Goal: Leave review/rating

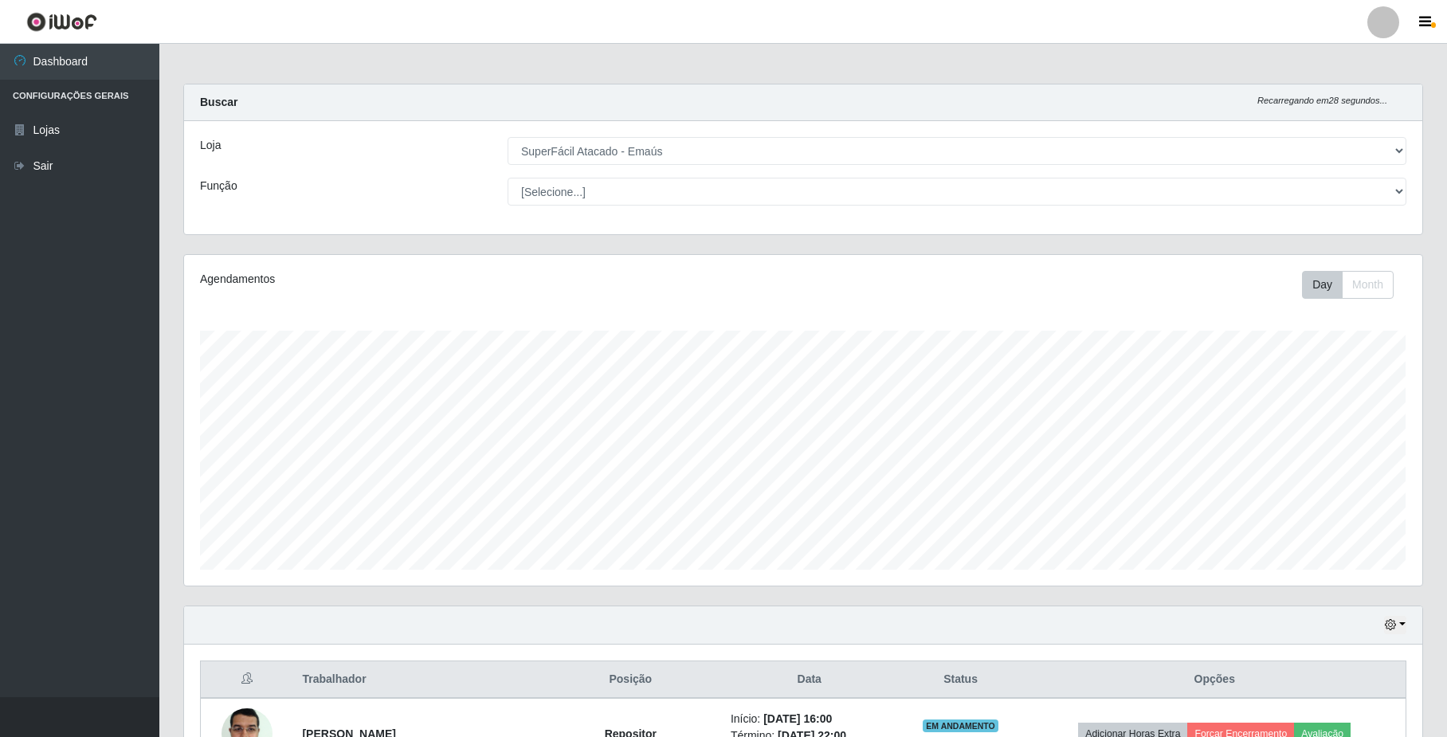
select select "407"
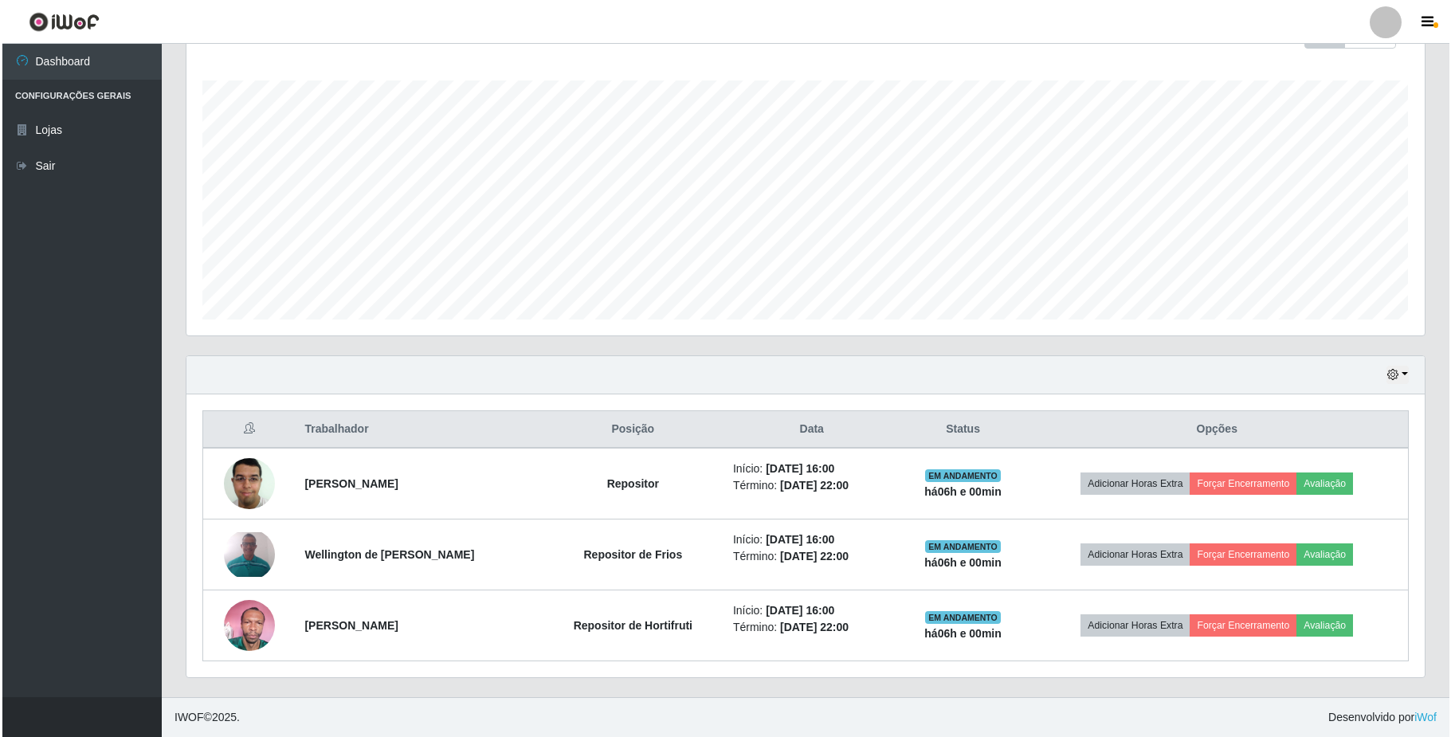
scroll to position [331, 1237]
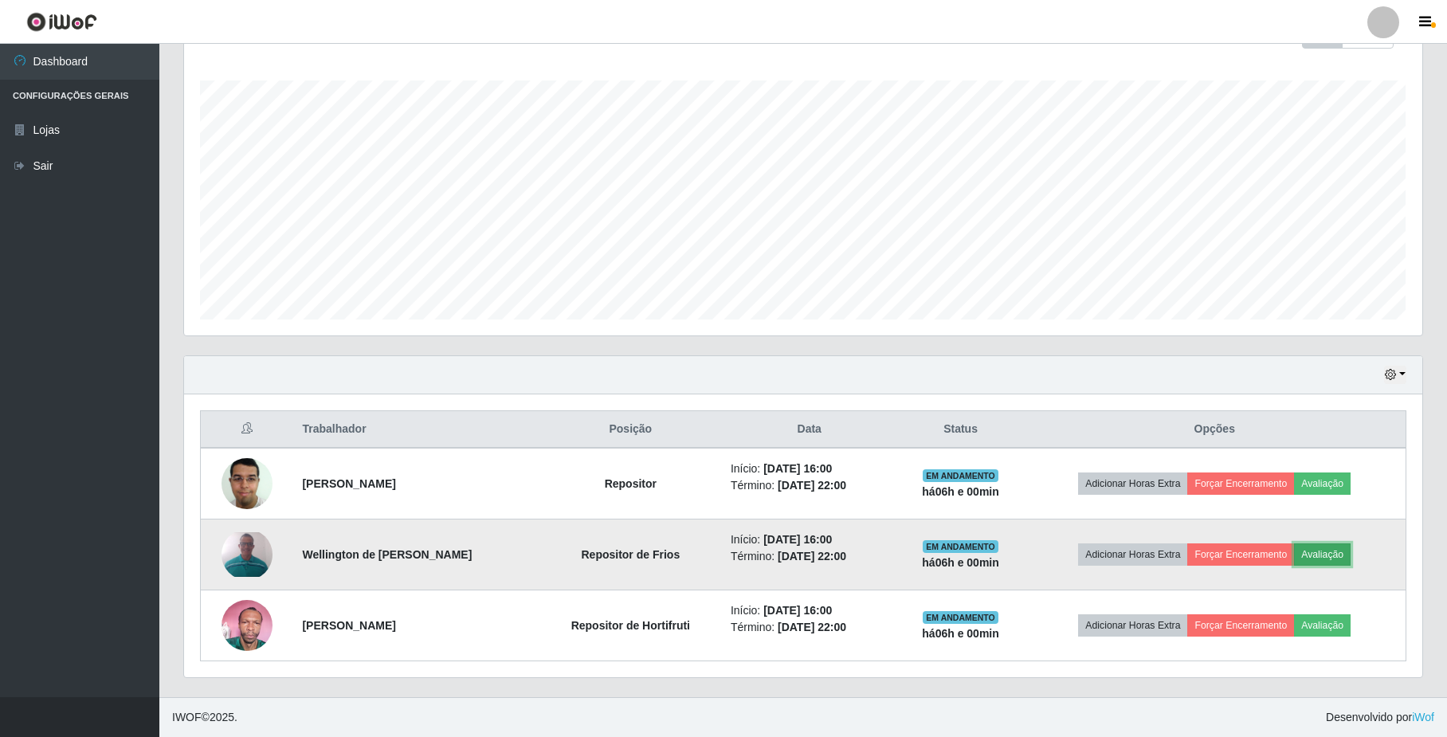
click at [1330, 556] on button "Avaliação" at bounding box center [1322, 554] width 57 height 22
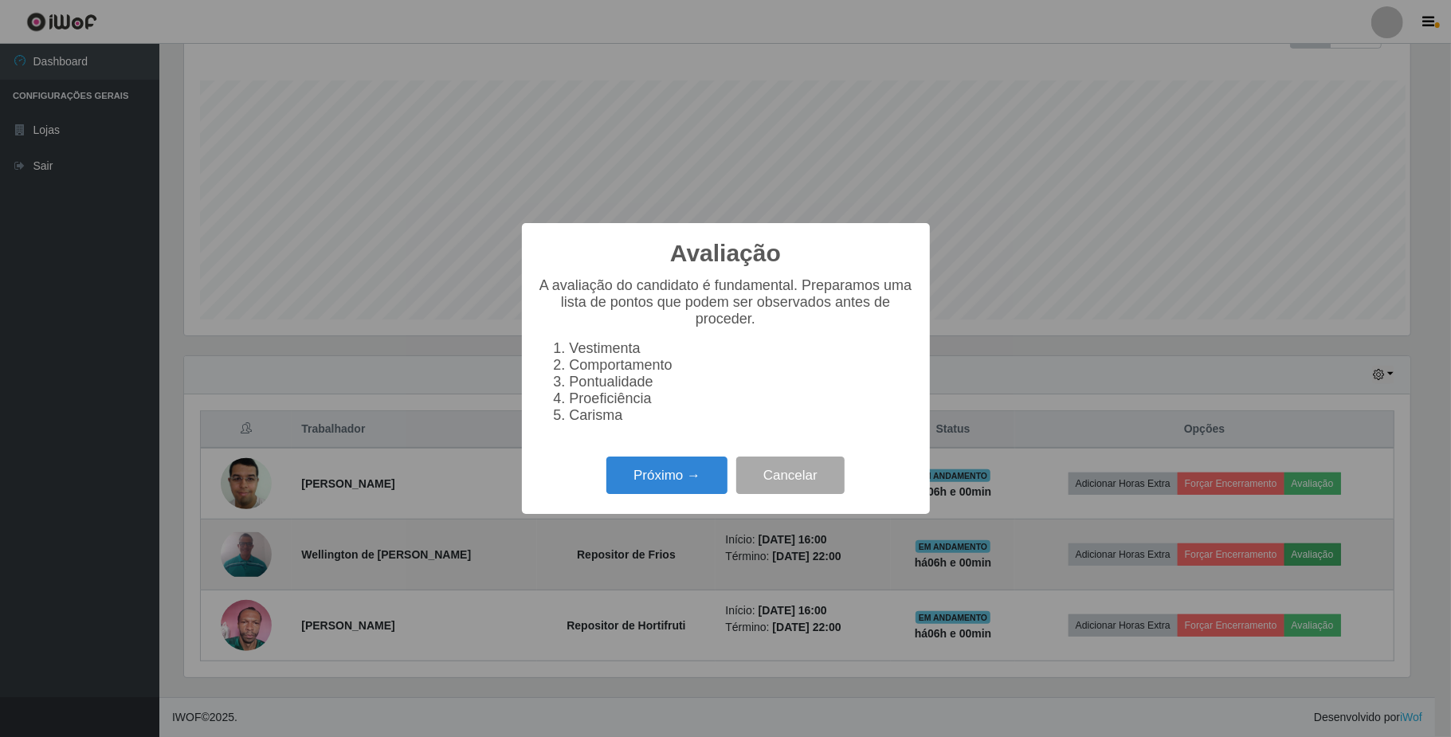
scroll to position [331, 1226]
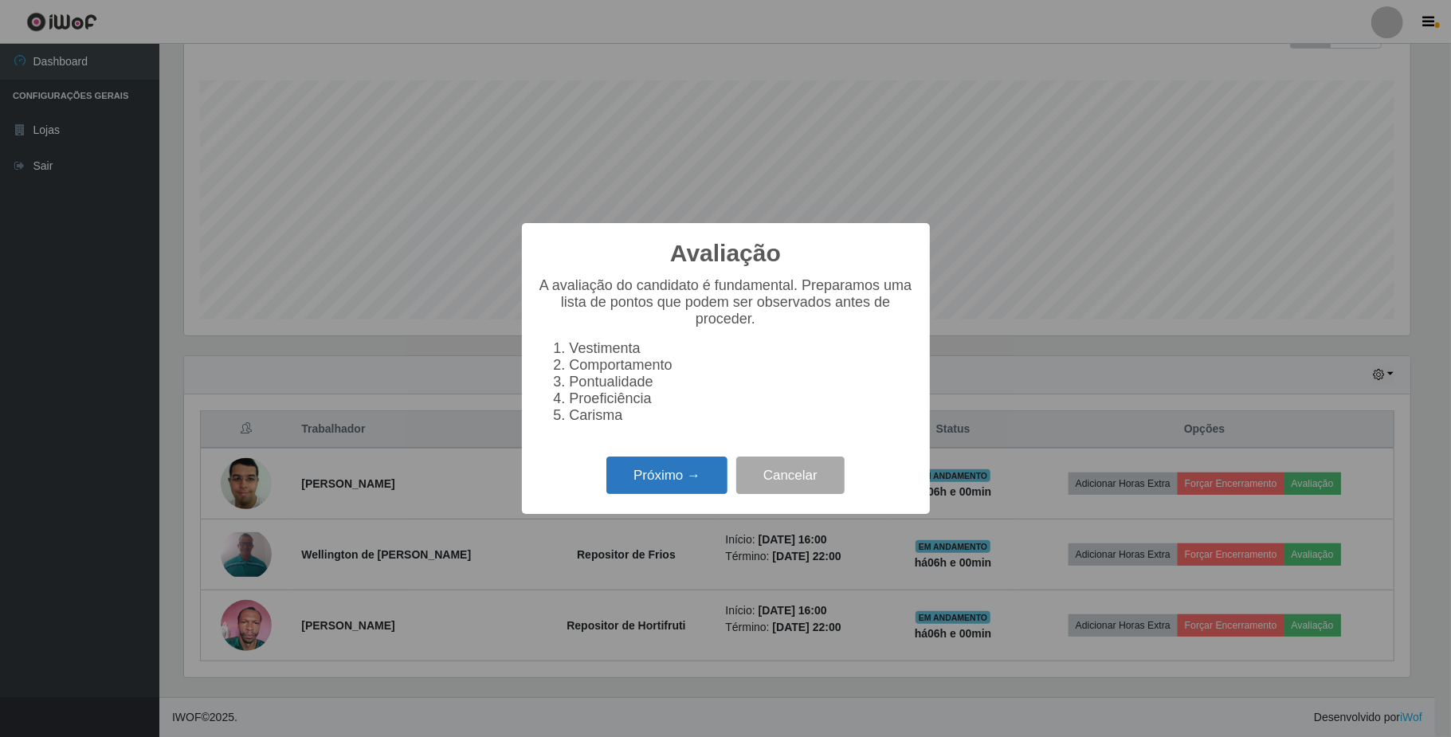
click at [685, 488] on button "Próximo →" at bounding box center [666, 475] width 121 height 37
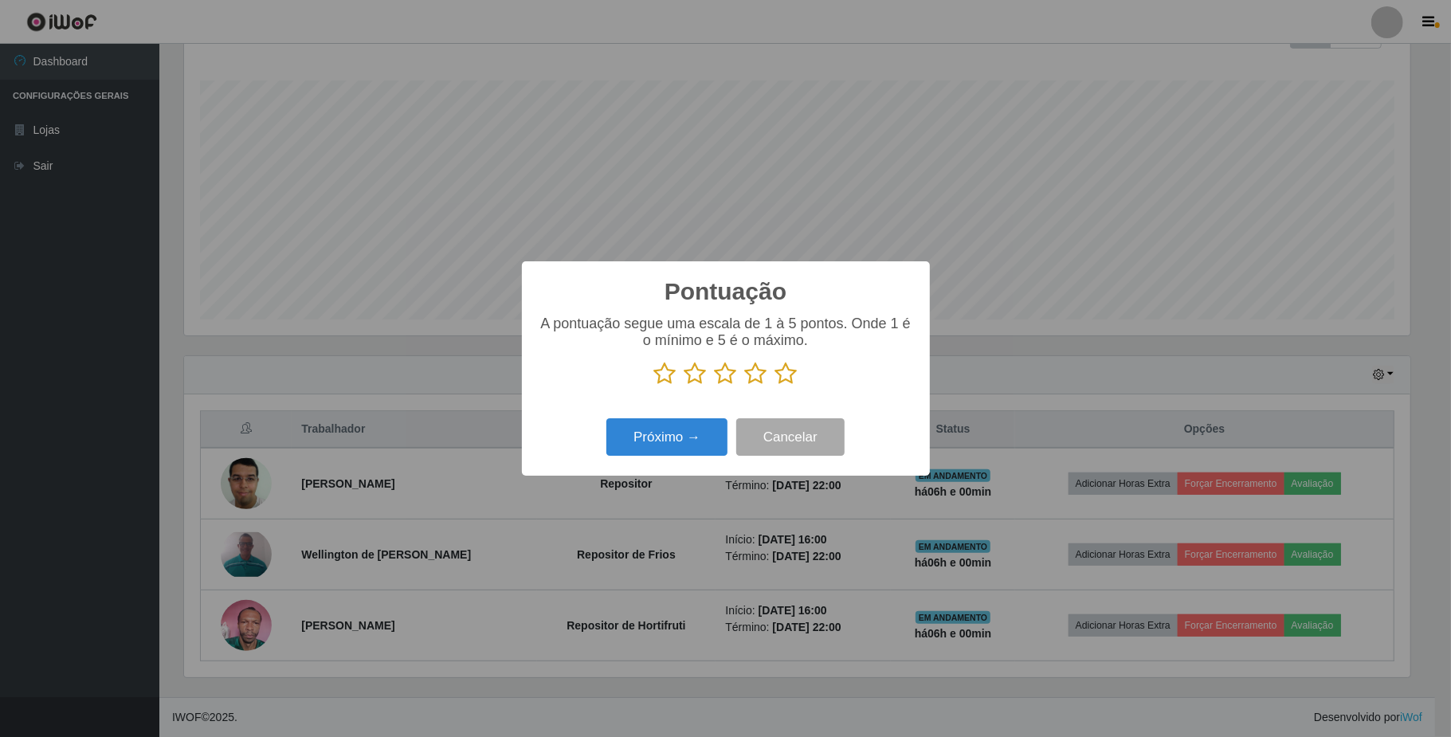
click at [779, 382] on icon at bounding box center [786, 374] width 22 height 24
click at [775, 386] on input "radio" at bounding box center [775, 386] width 0 height 0
click at [668, 433] on button "Próximo →" at bounding box center [666, 436] width 121 height 37
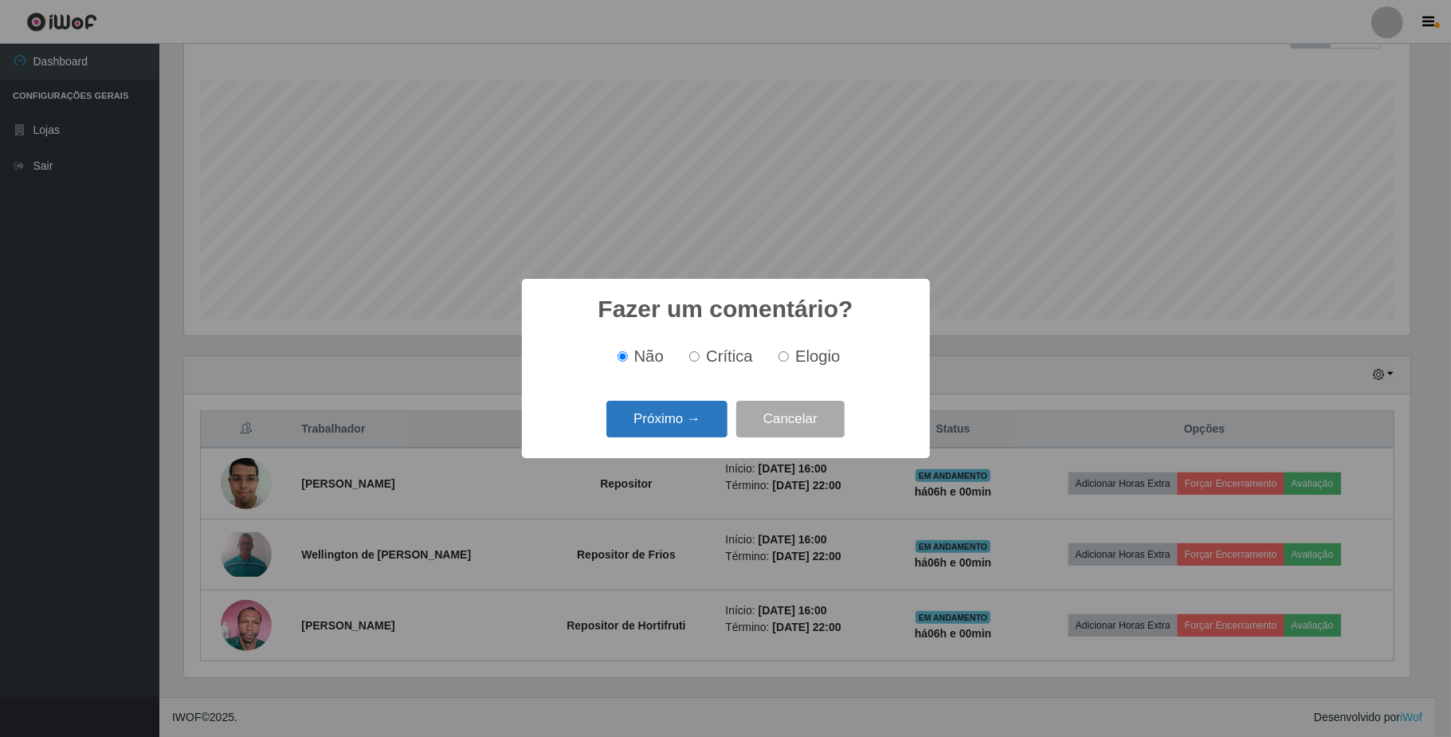
click at [681, 426] on button "Próximo →" at bounding box center [666, 419] width 121 height 37
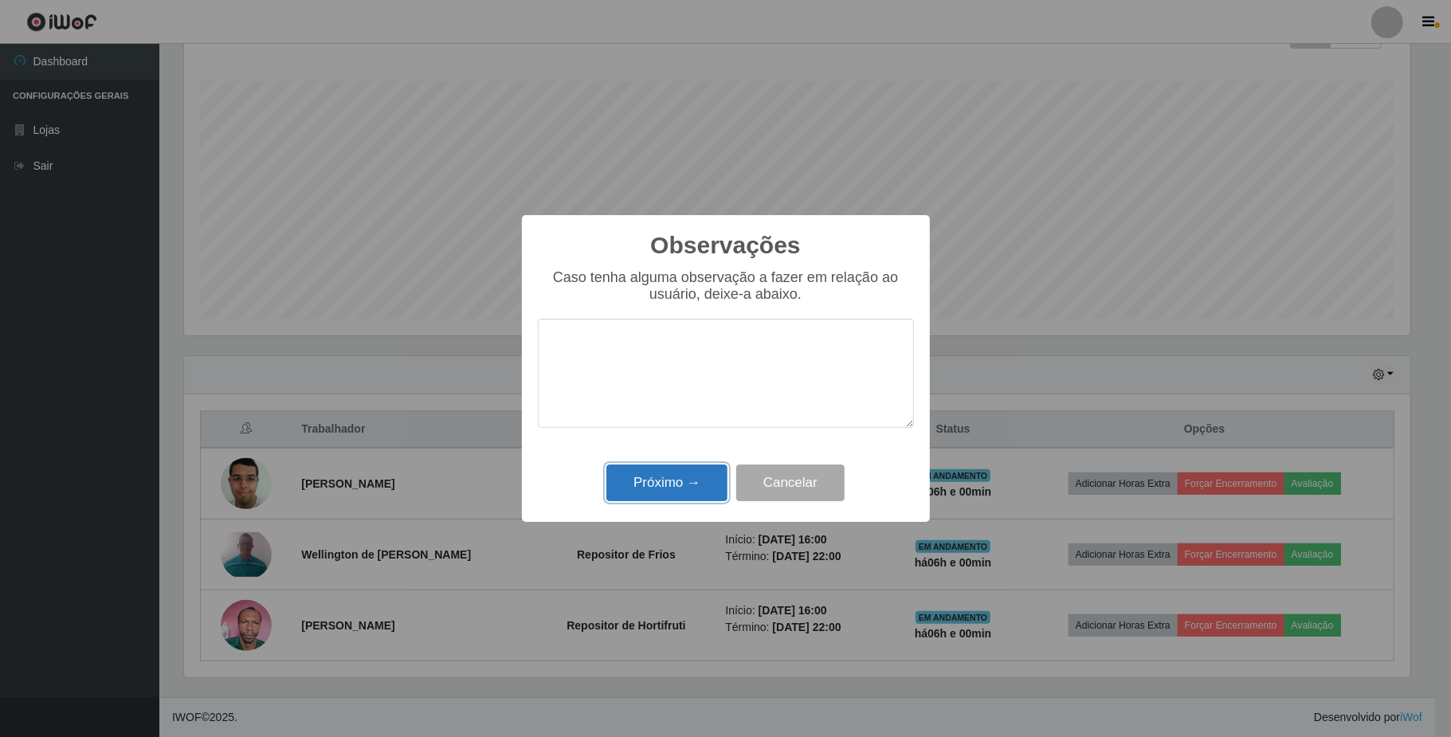
click at [683, 478] on button "Próximo →" at bounding box center [666, 483] width 121 height 37
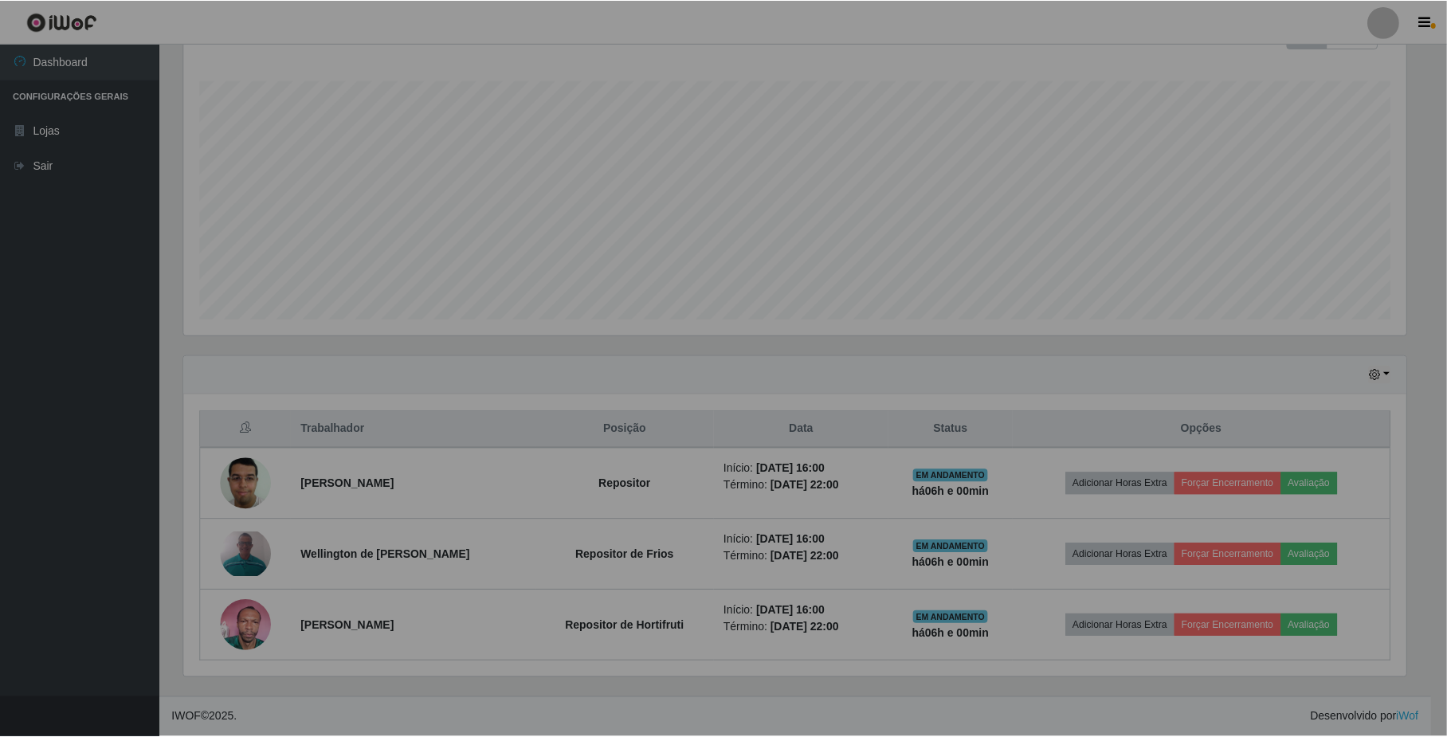
scroll to position [331, 1237]
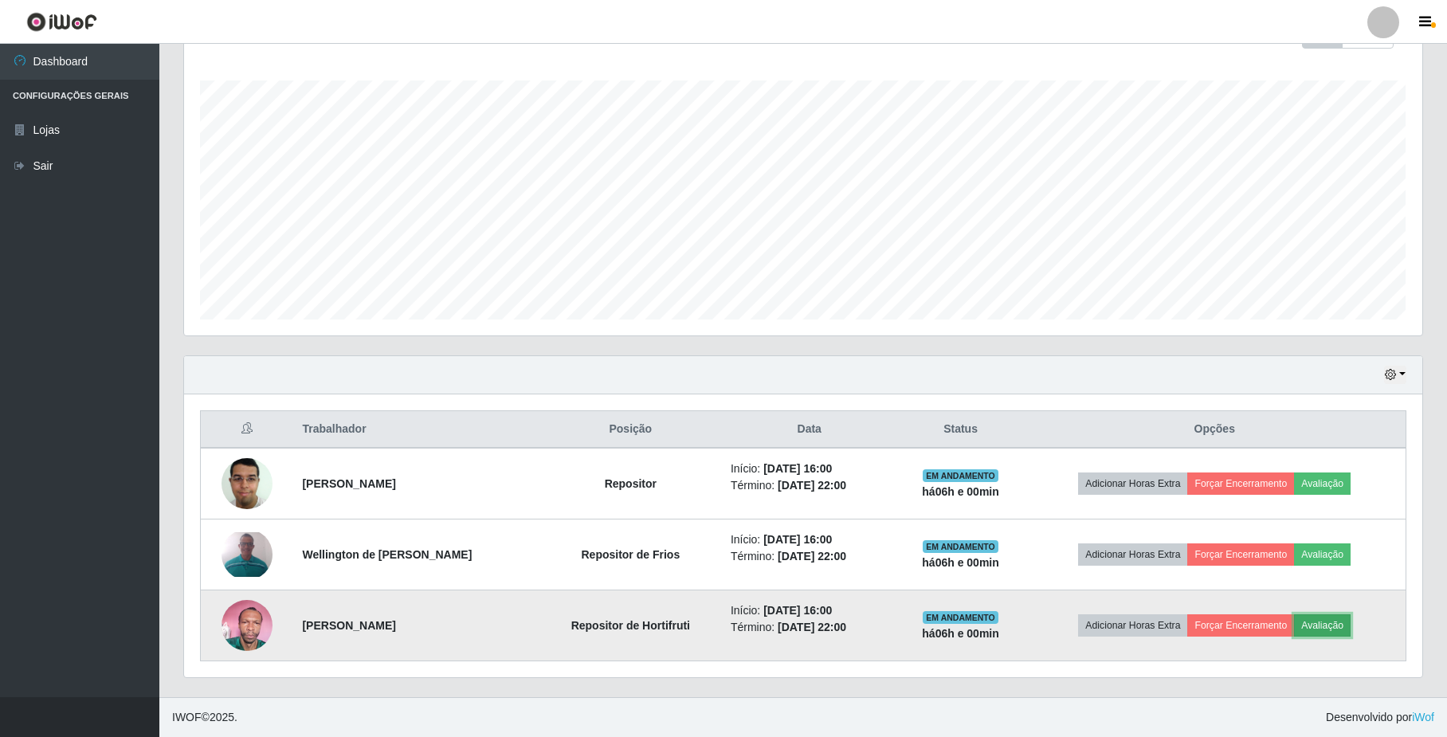
click at [1330, 622] on button "Avaliação" at bounding box center [1322, 625] width 57 height 22
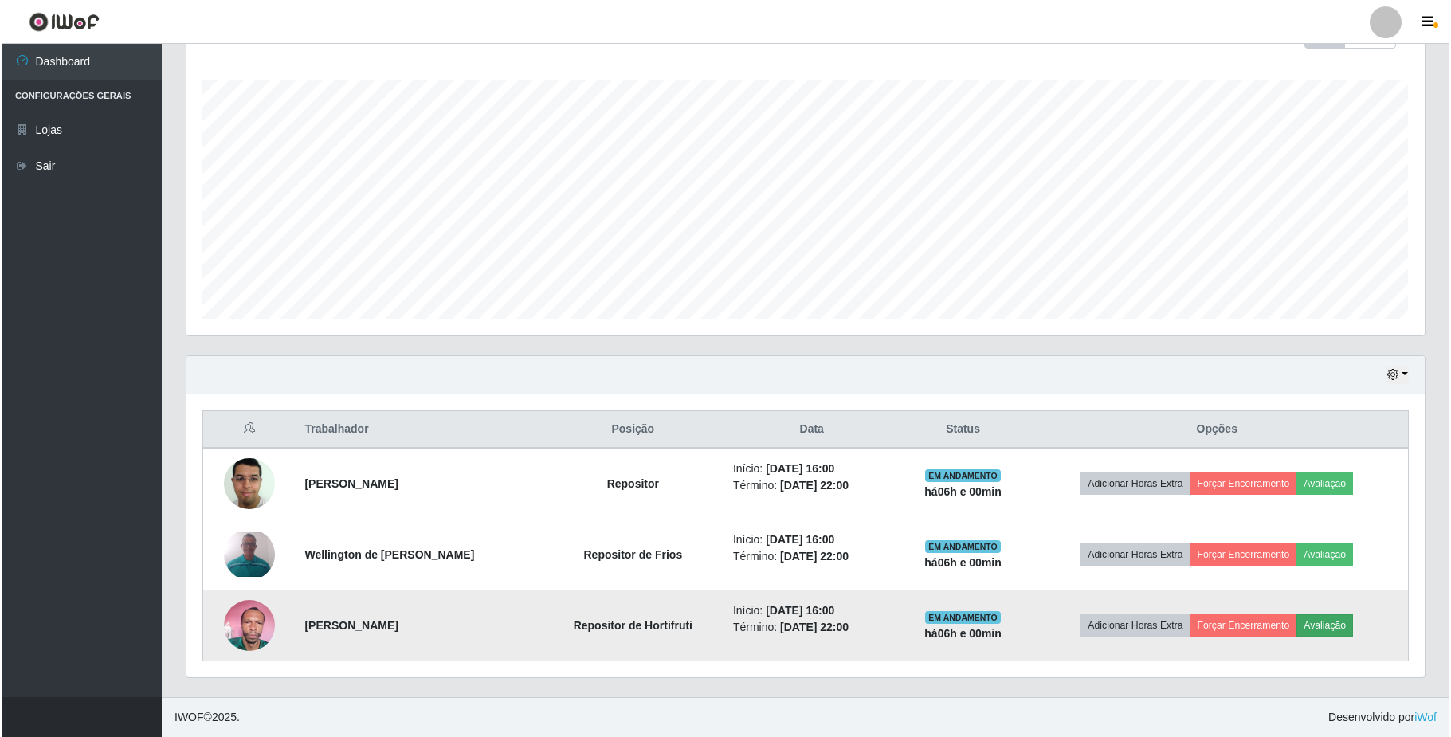
scroll to position [331, 1226]
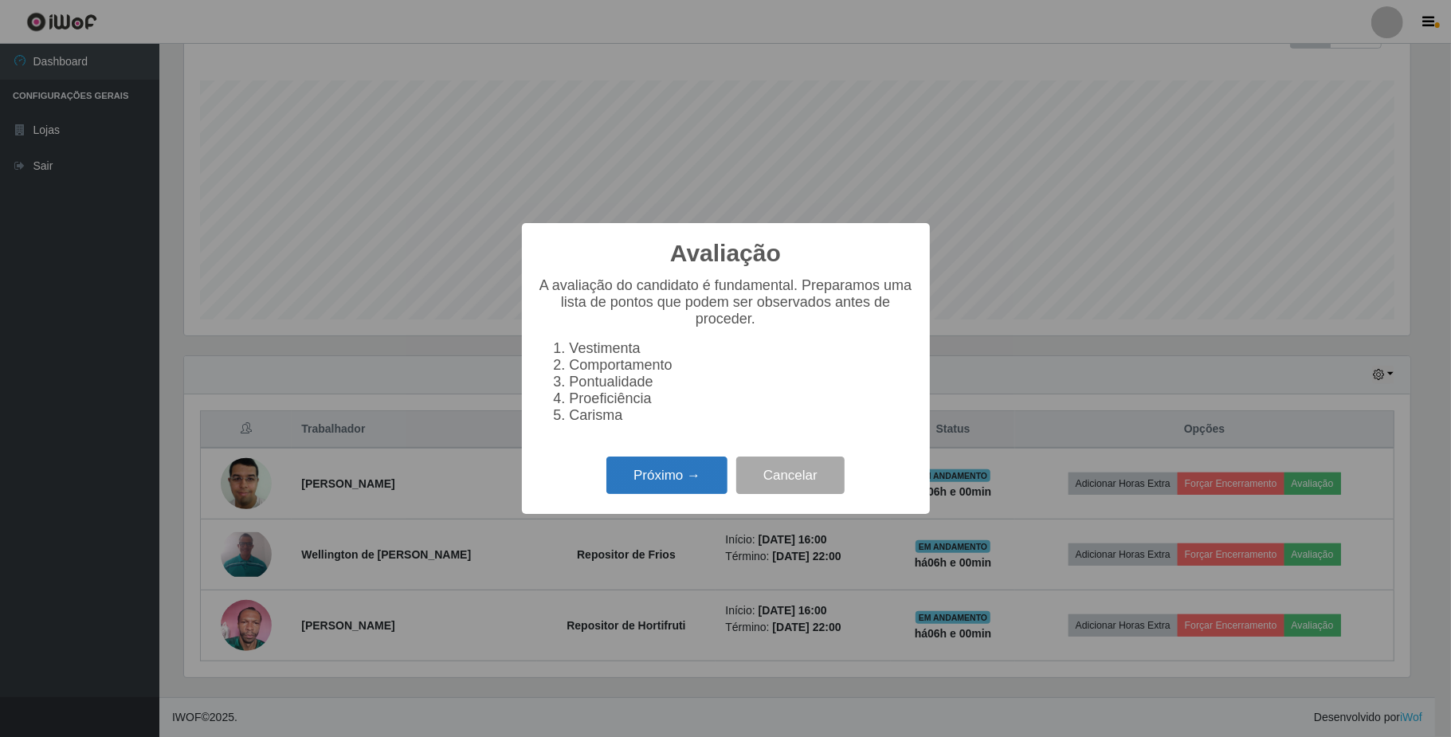
click at [682, 486] on button "Próximo →" at bounding box center [666, 475] width 121 height 37
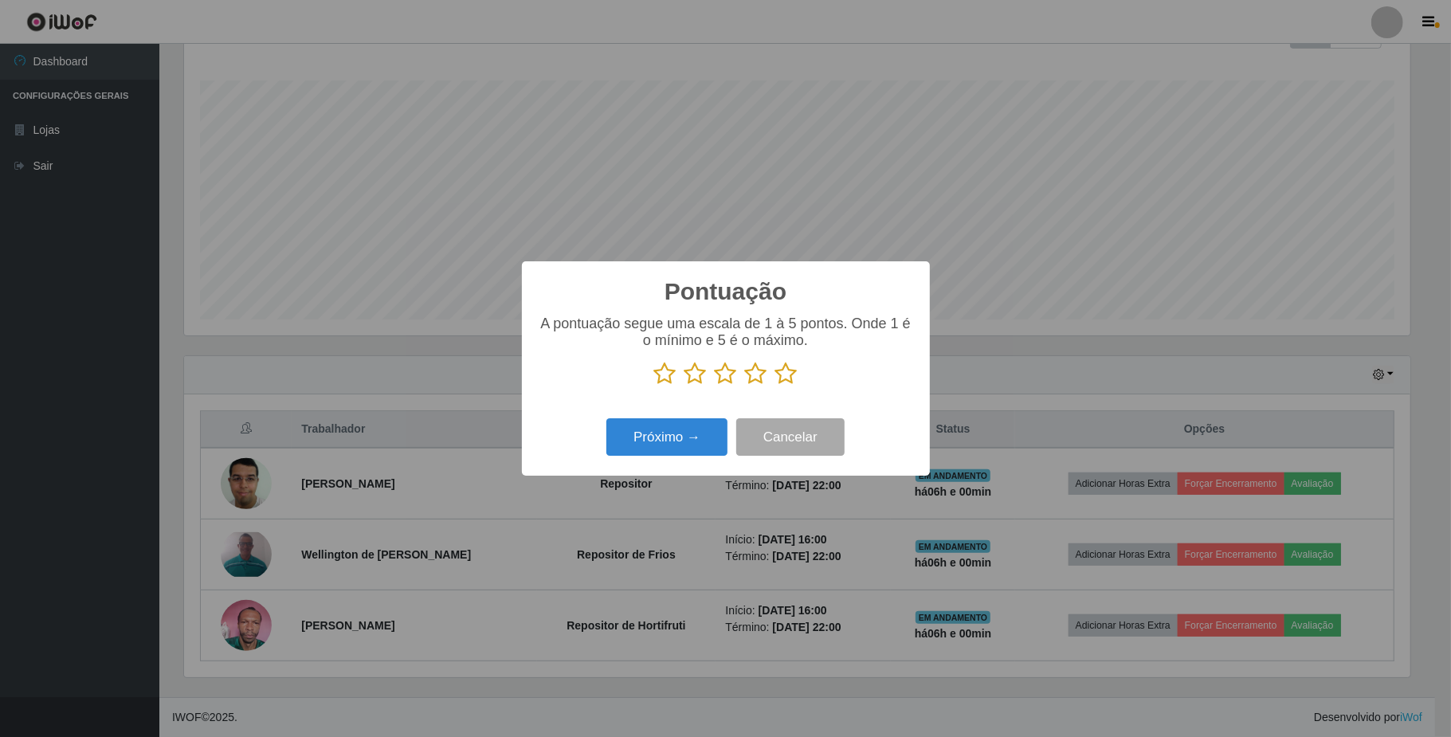
scroll to position [796510, 795615]
click at [788, 374] on icon at bounding box center [786, 374] width 22 height 24
click at [775, 386] on input "radio" at bounding box center [775, 386] width 0 height 0
click at [686, 440] on button "Próximo →" at bounding box center [666, 436] width 121 height 37
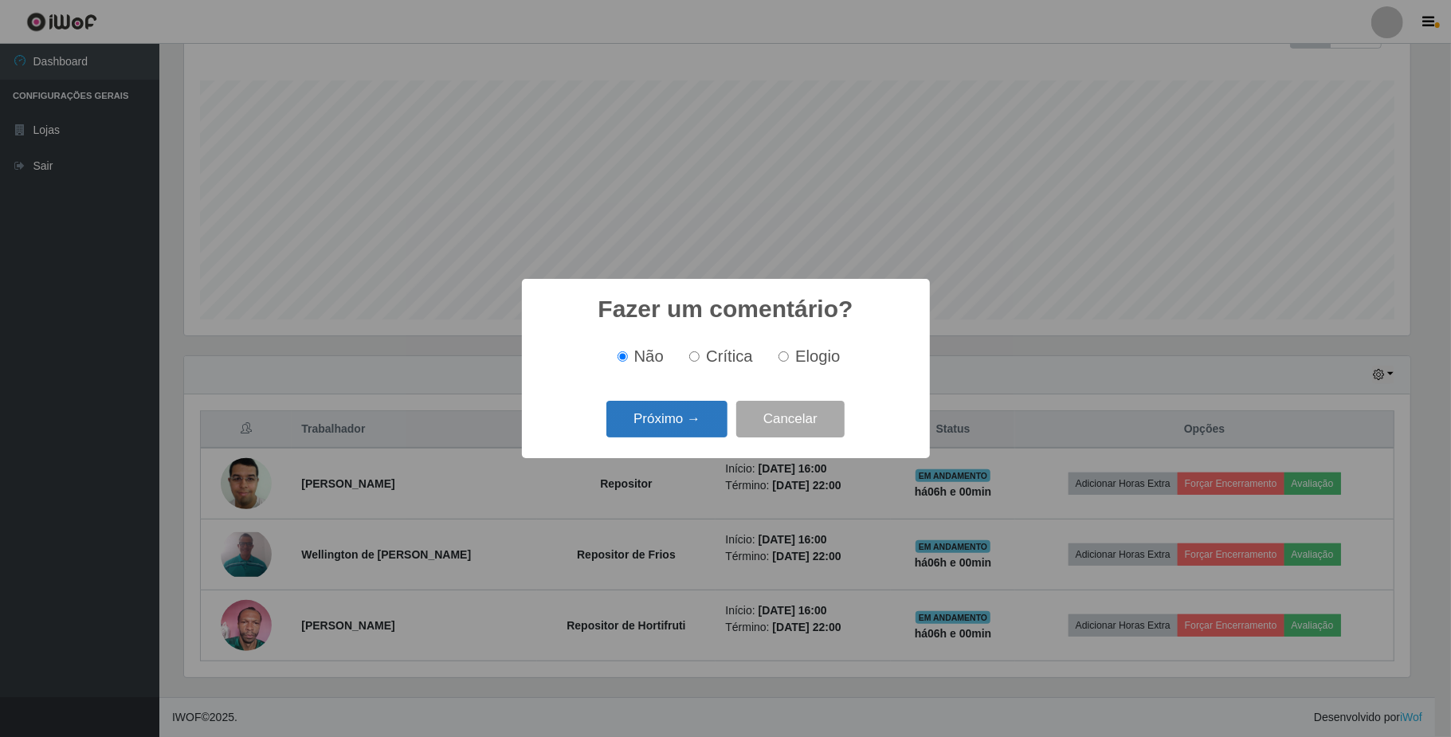
click at [684, 424] on button "Próximo →" at bounding box center [666, 419] width 121 height 37
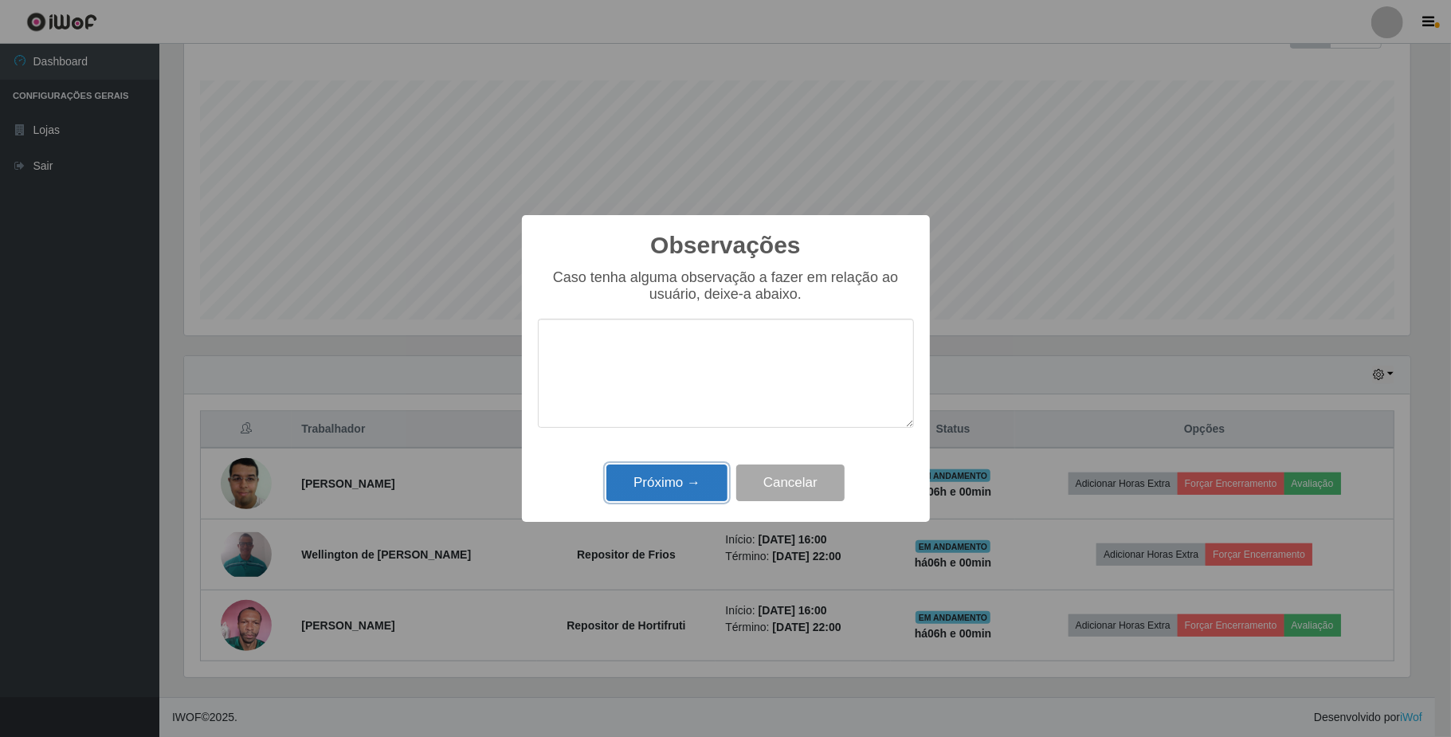
click at [667, 485] on button "Próximo →" at bounding box center [666, 483] width 121 height 37
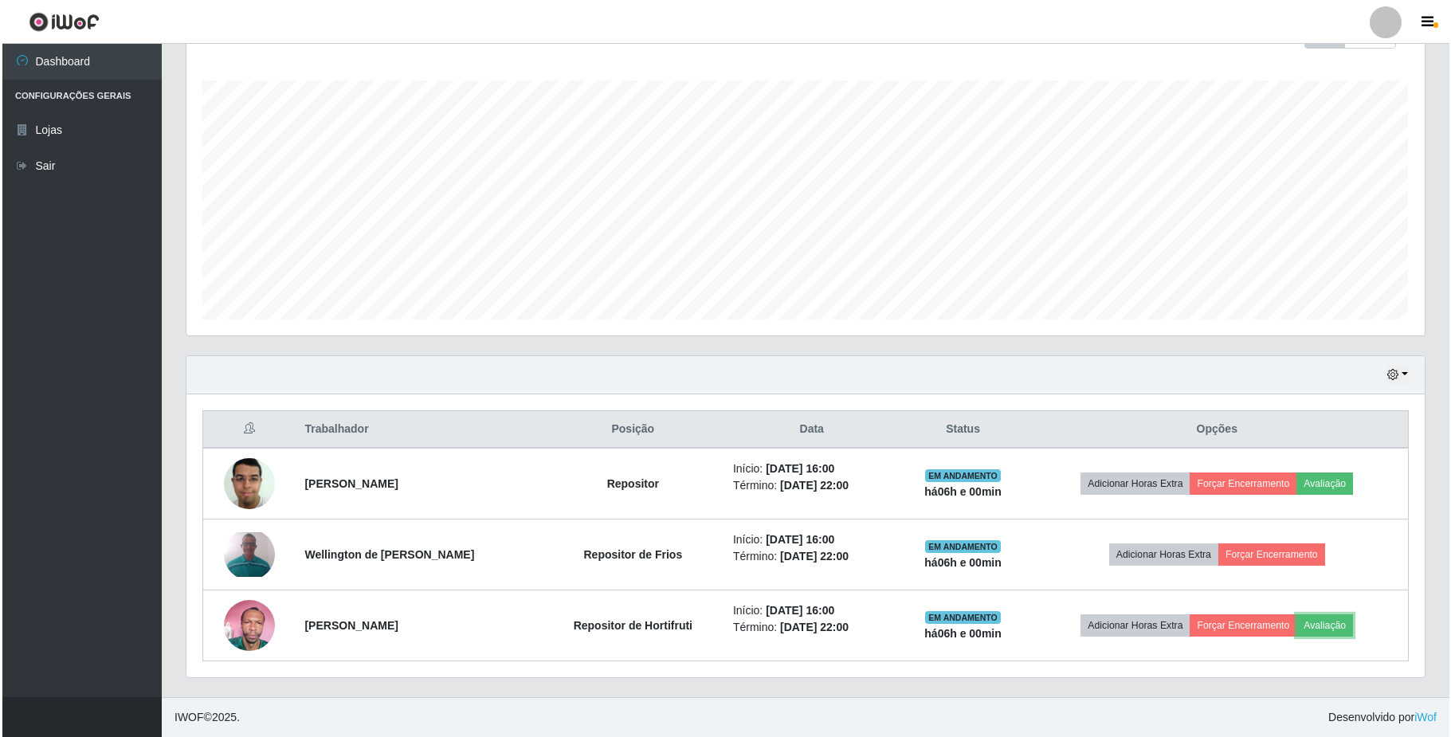
scroll to position [331, 1237]
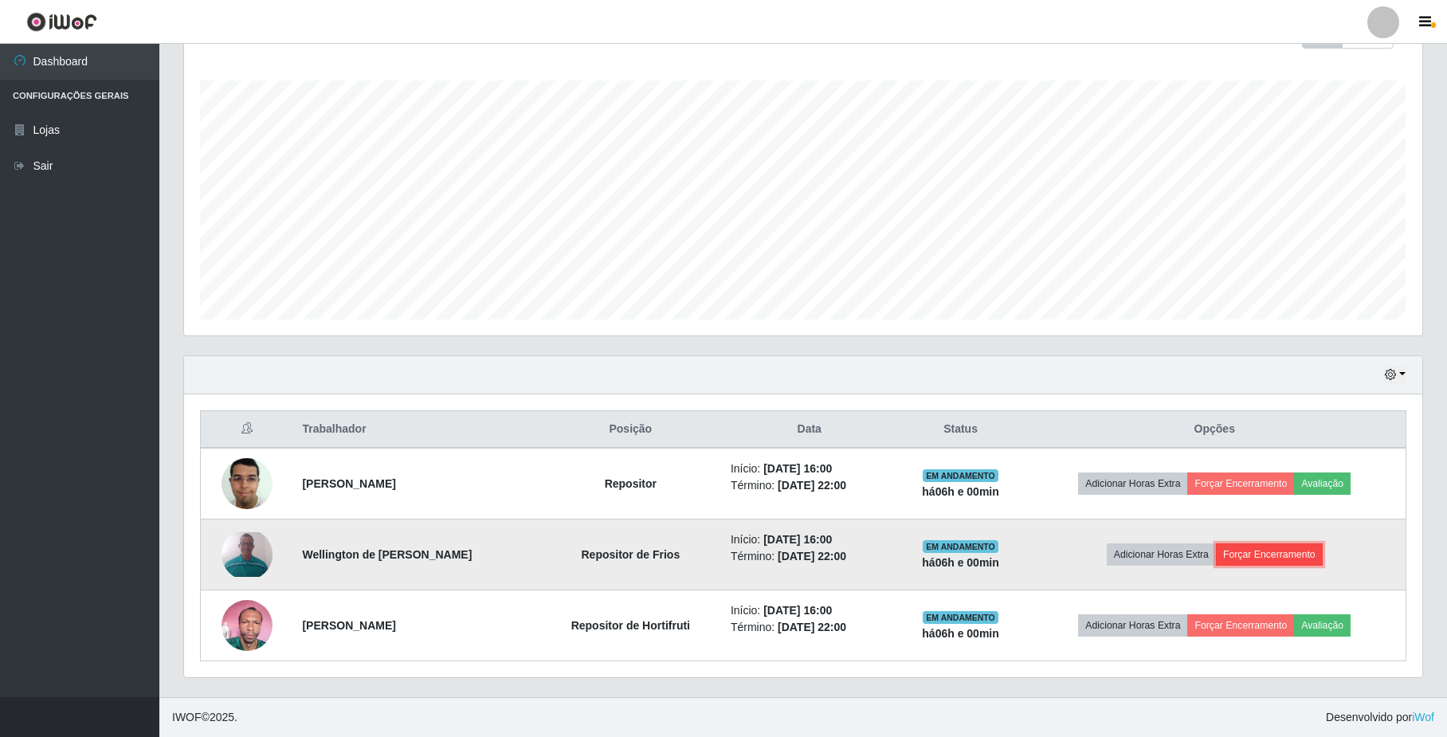
click at [1267, 543] on button "Forçar Encerramento" at bounding box center [1269, 554] width 107 height 22
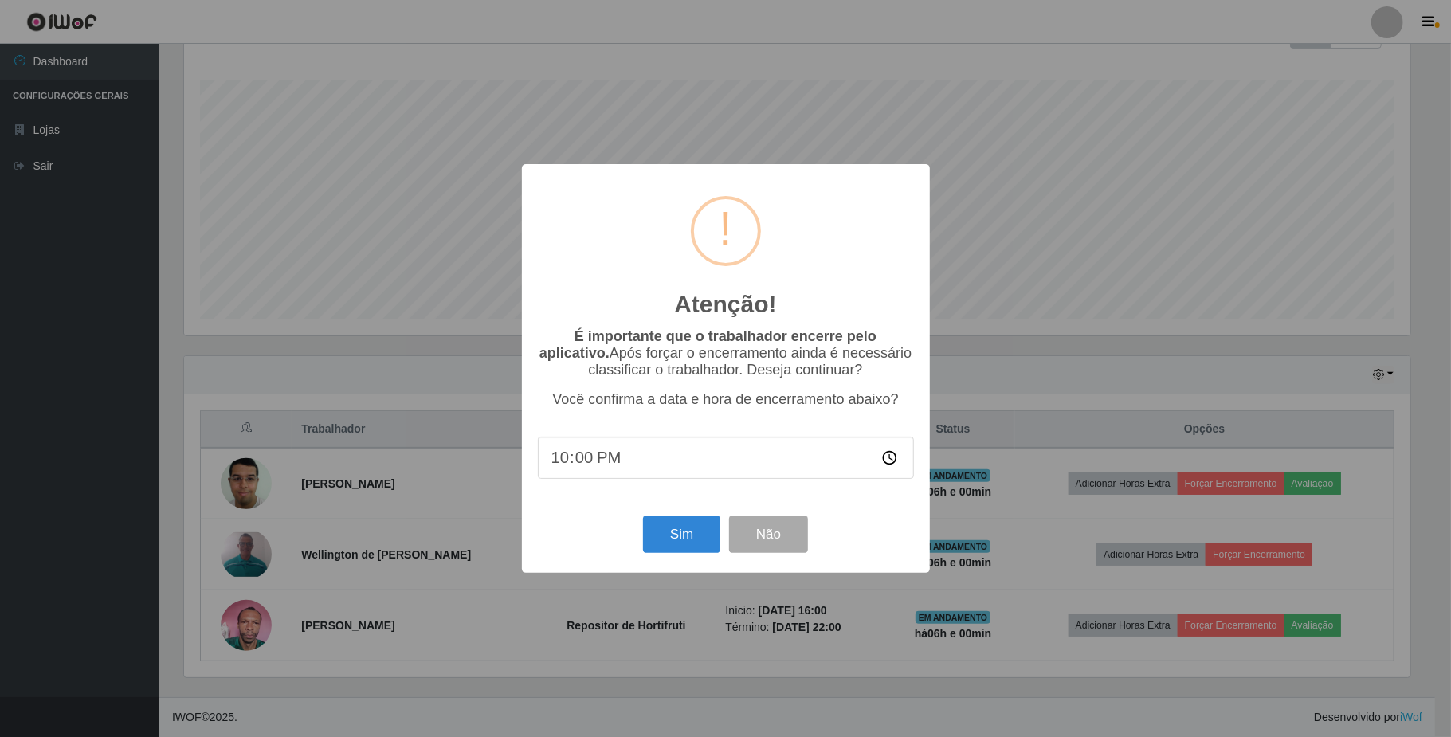
click at [1030, 207] on div "Atenção! × É importante que o trabalhador encerre pelo aplicativo. Após forçar …" at bounding box center [725, 368] width 1451 height 737
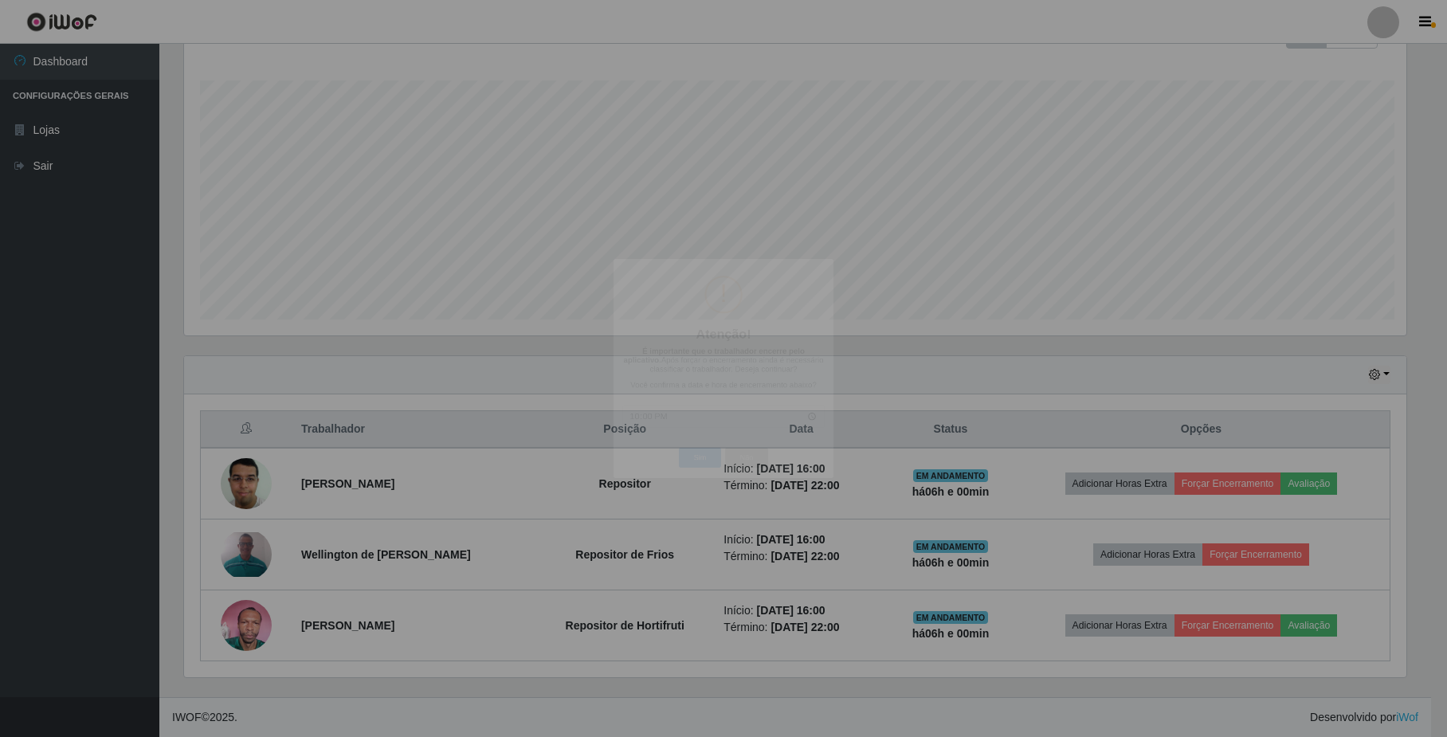
scroll to position [331, 1237]
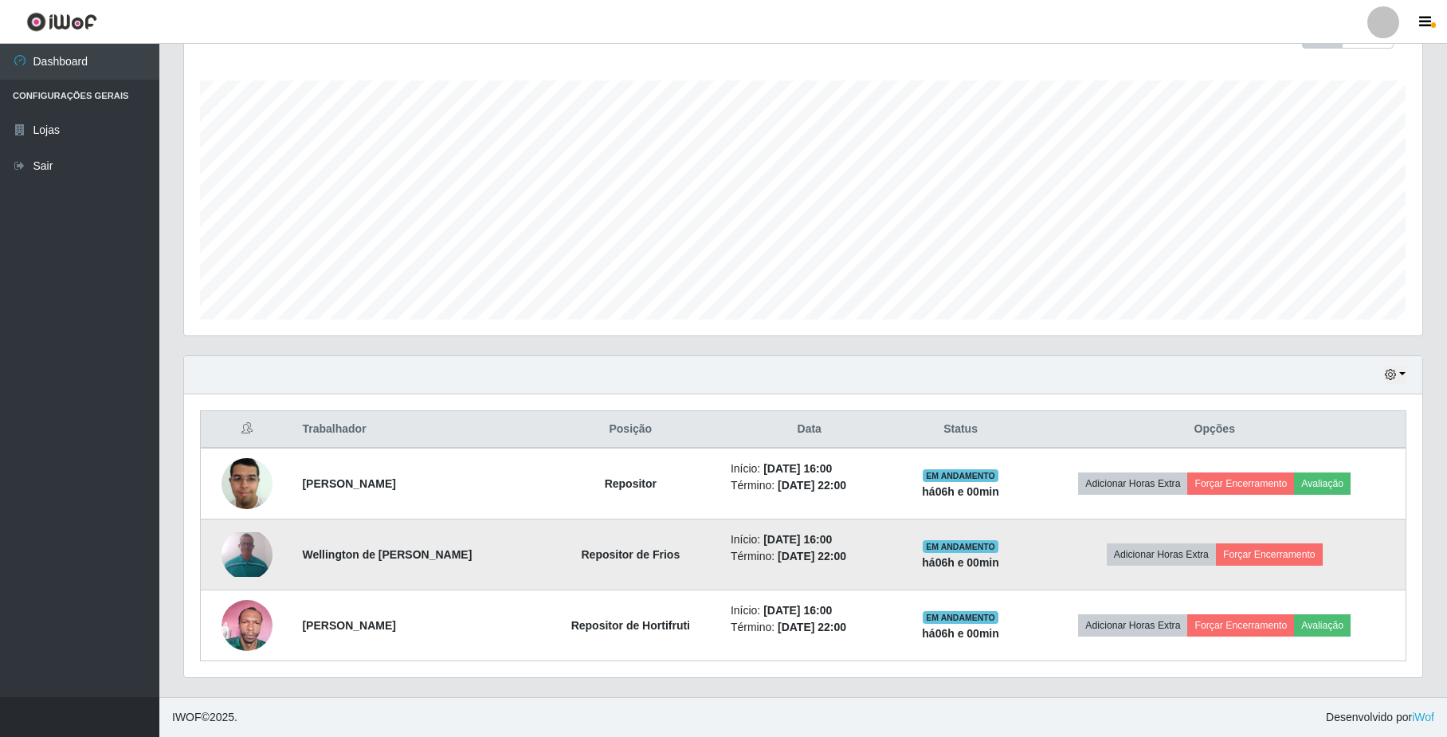
click at [1364, 555] on td "Adicionar Horas Extra Forçar Encerramento" at bounding box center [1214, 555] width 382 height 71
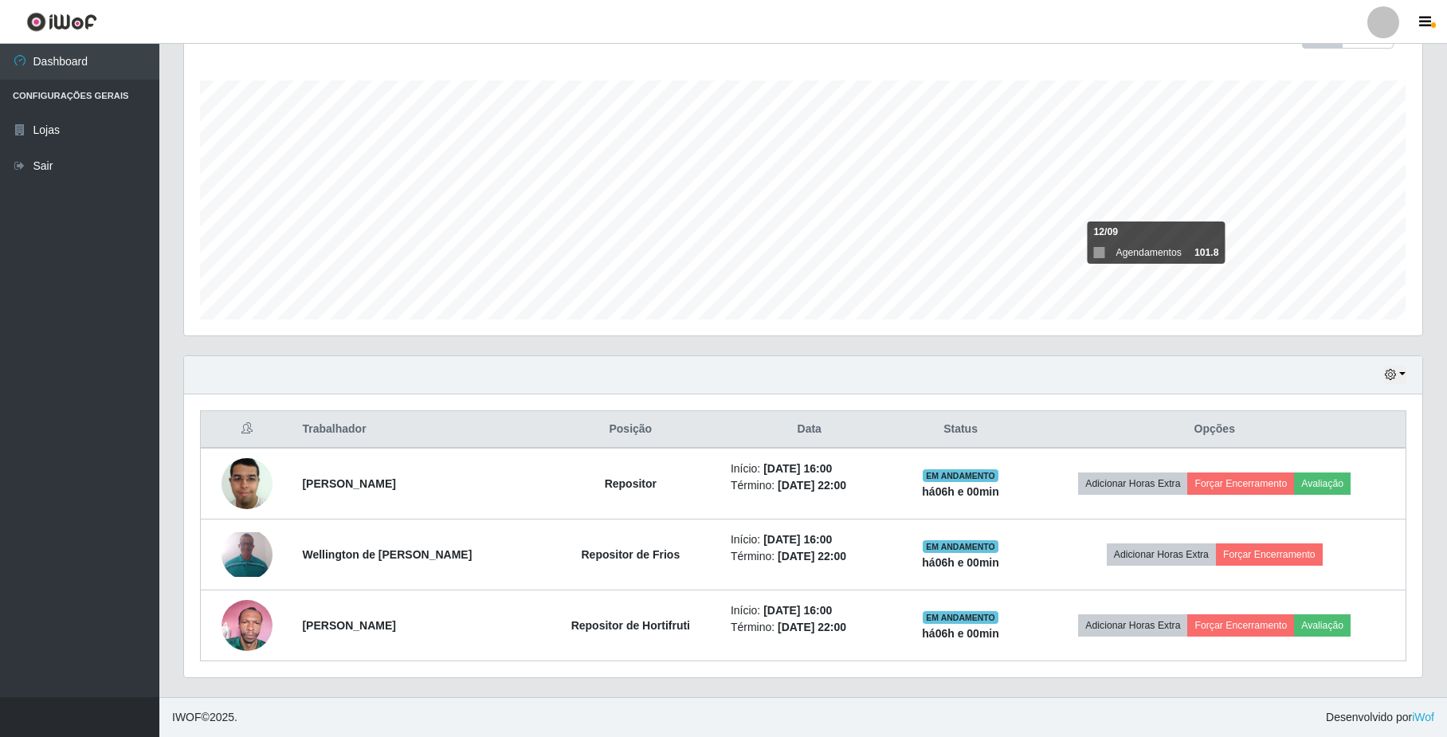
scroll to position [253, 0]
click at [1401, 367] on button "button" at bounding box center [1395, 375] width 22 height 18
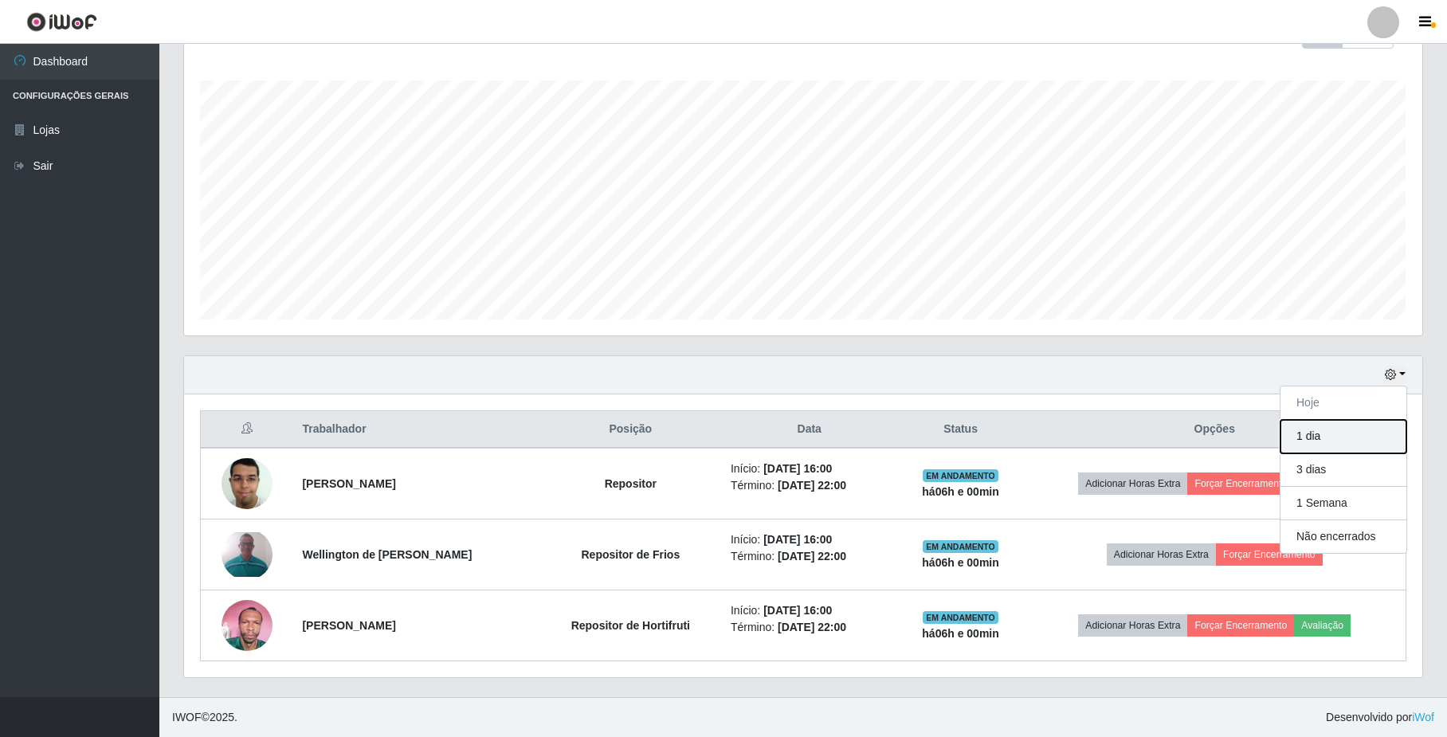
click at [1313, 437] on button "1 dia" at bounding box center [1344, 436] width 126 height 33
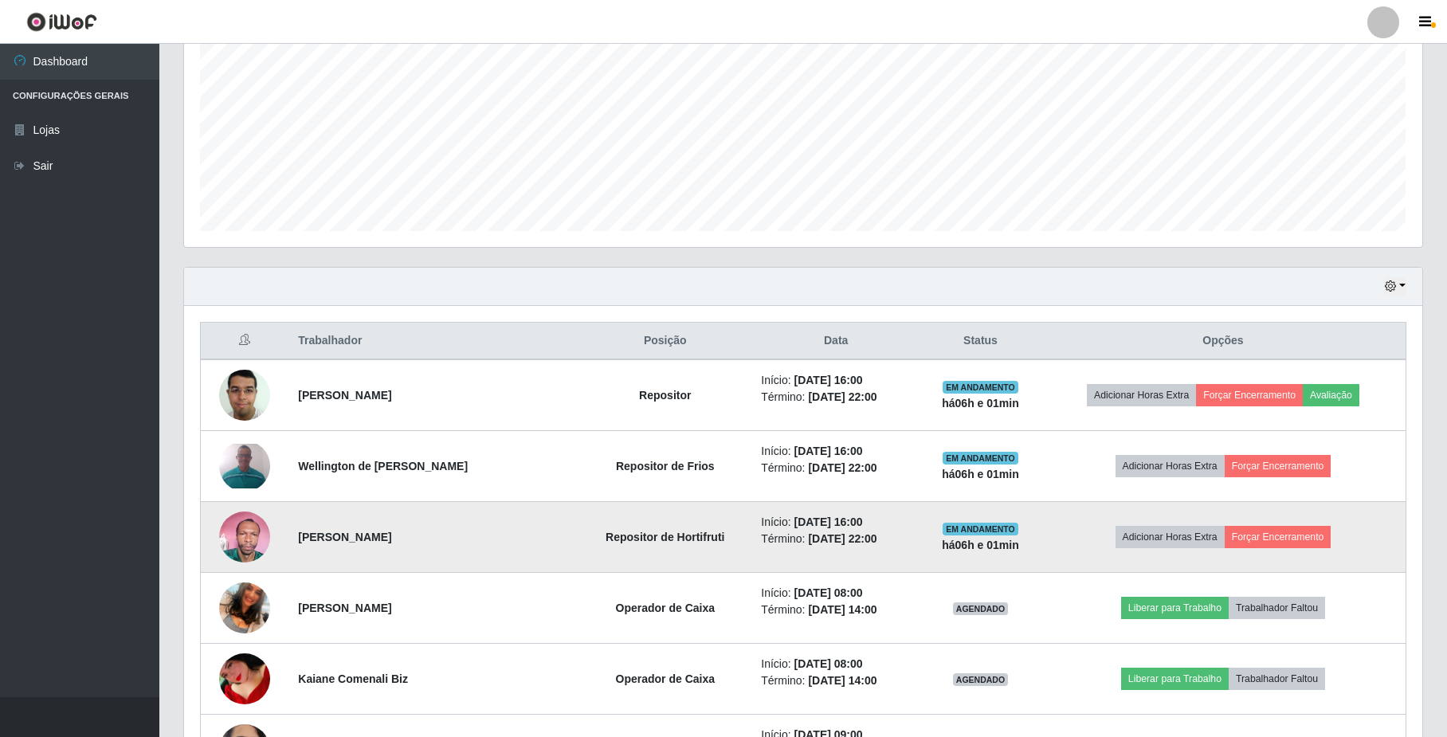
scroll to position [330, 0]
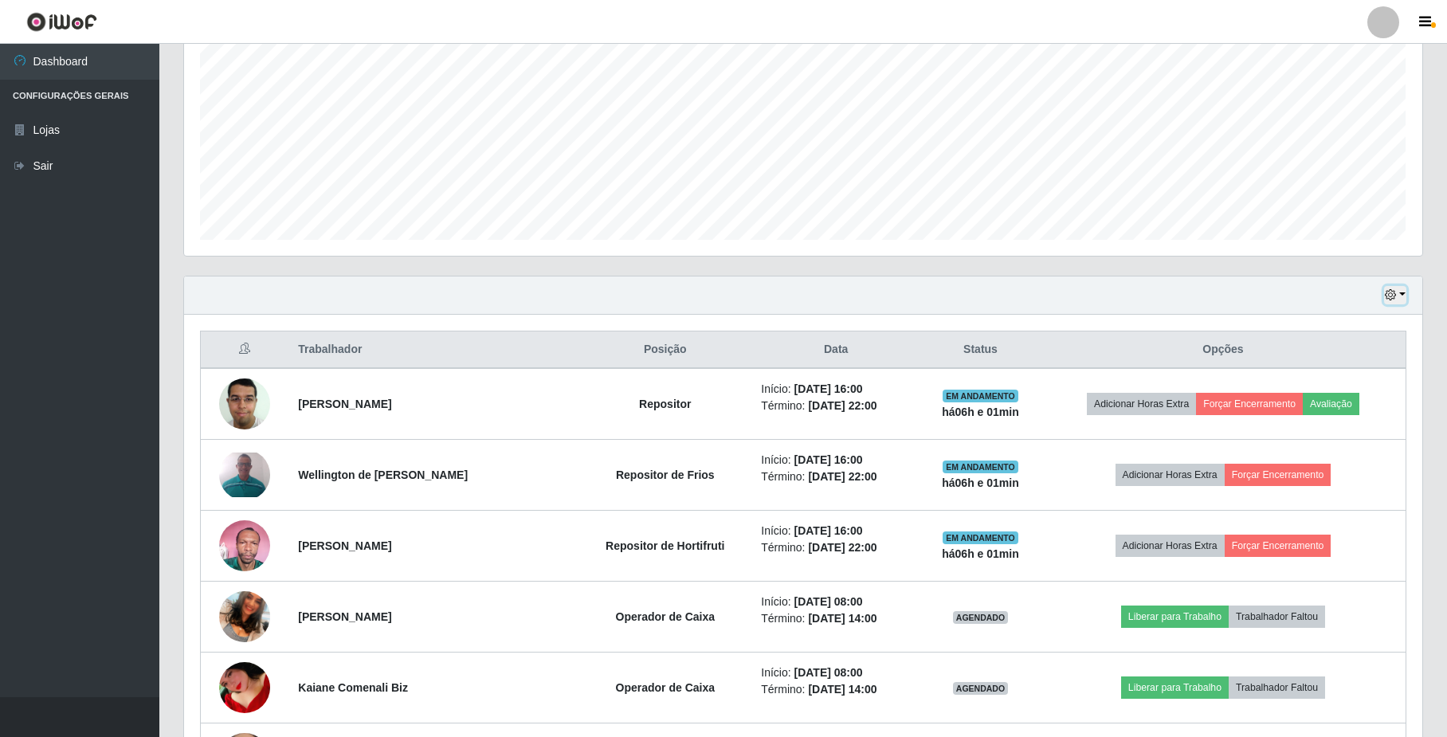
click at [1394, 296] on icon "button" at bounding box center [1390, 294] width 11 height 11
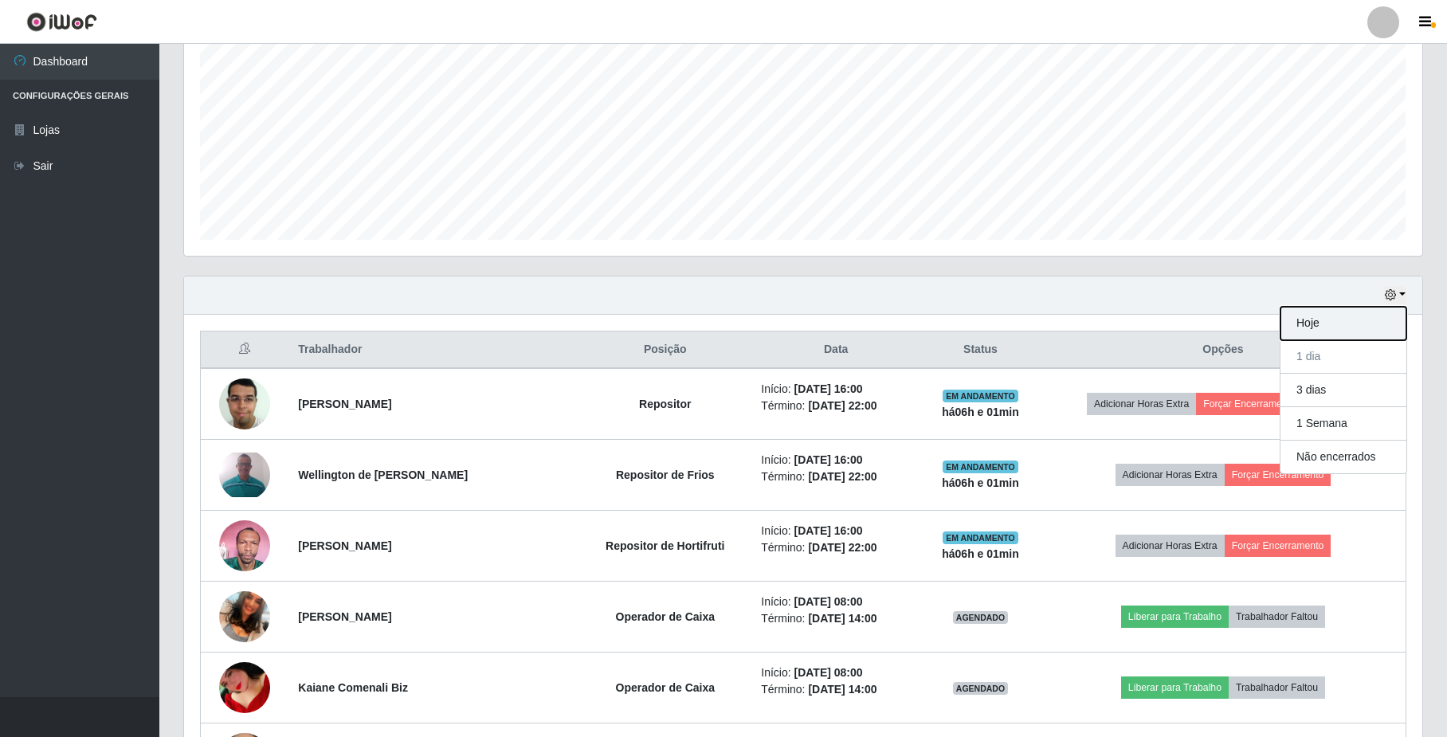
click at [1321, 320] on button "Hoje" at bounding box center [1344, 323] width 126 height 33
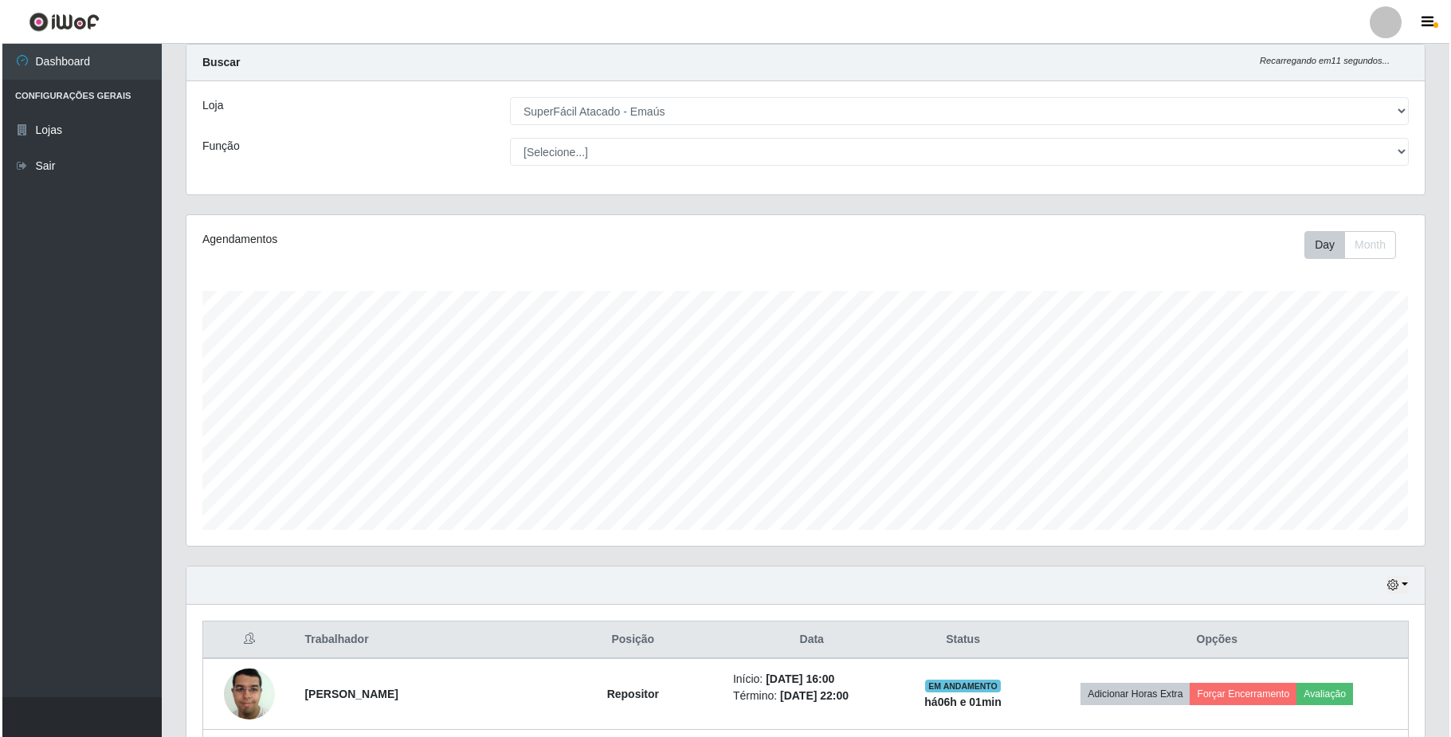
scroll to position [253, 0]
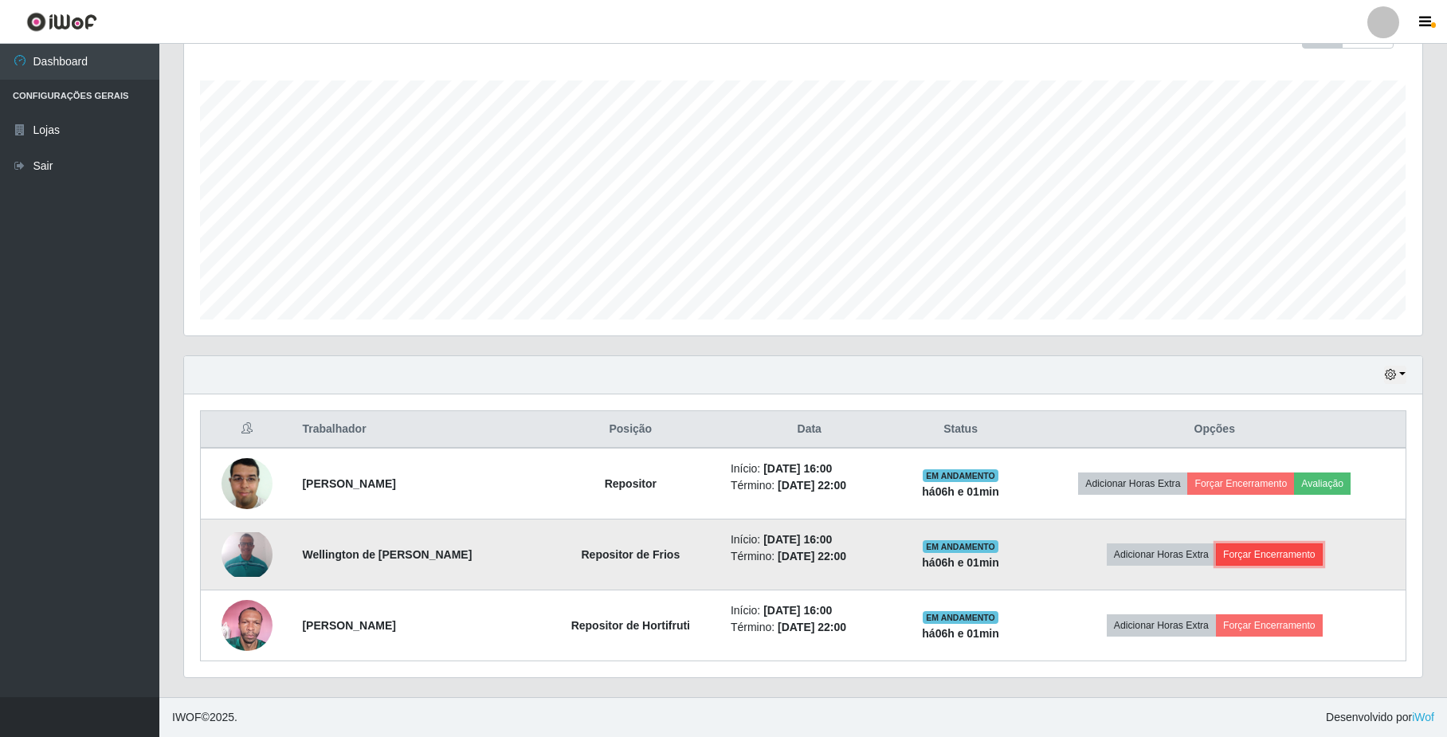
click at [1296, 558] on button "Forçar Encerramento" at bounding box center [1269, 554] width 107 height 22
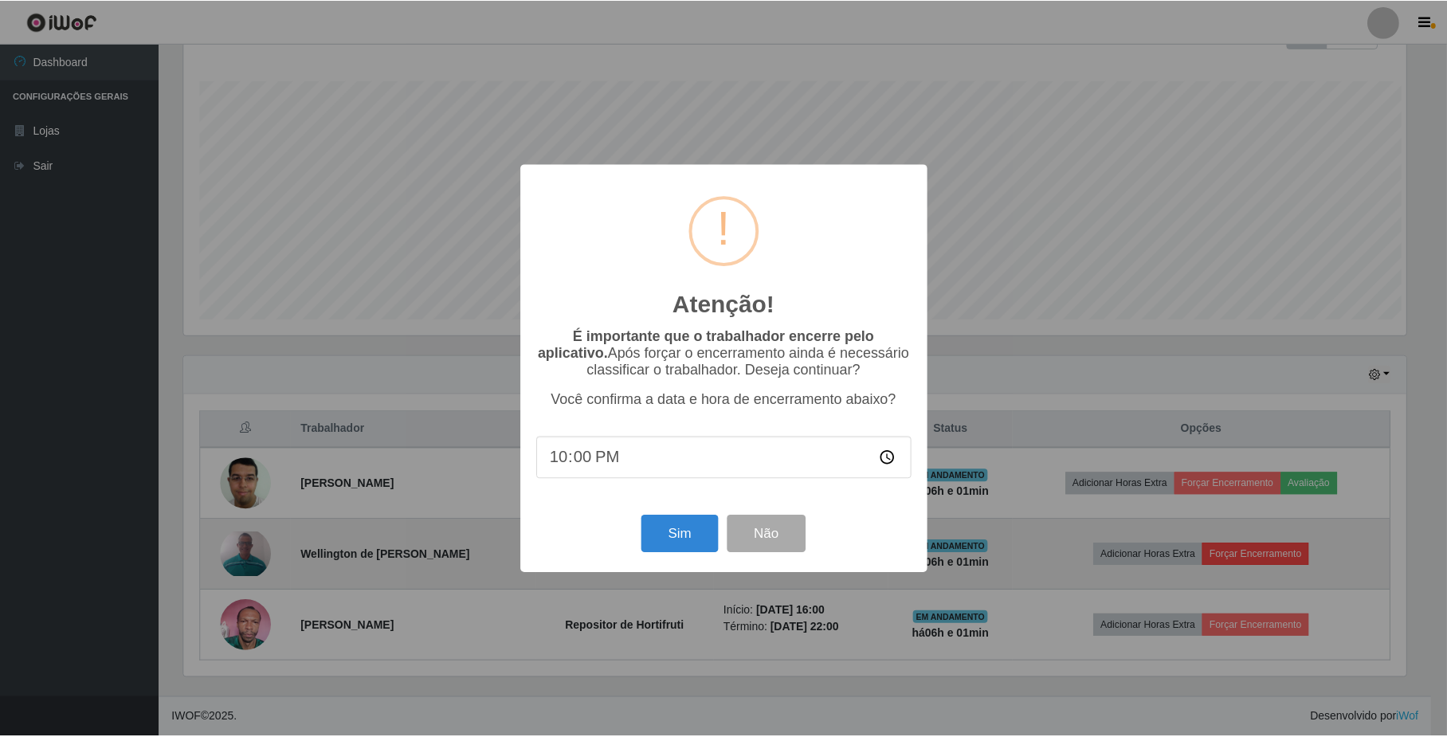
scroll to position [331, 1226]
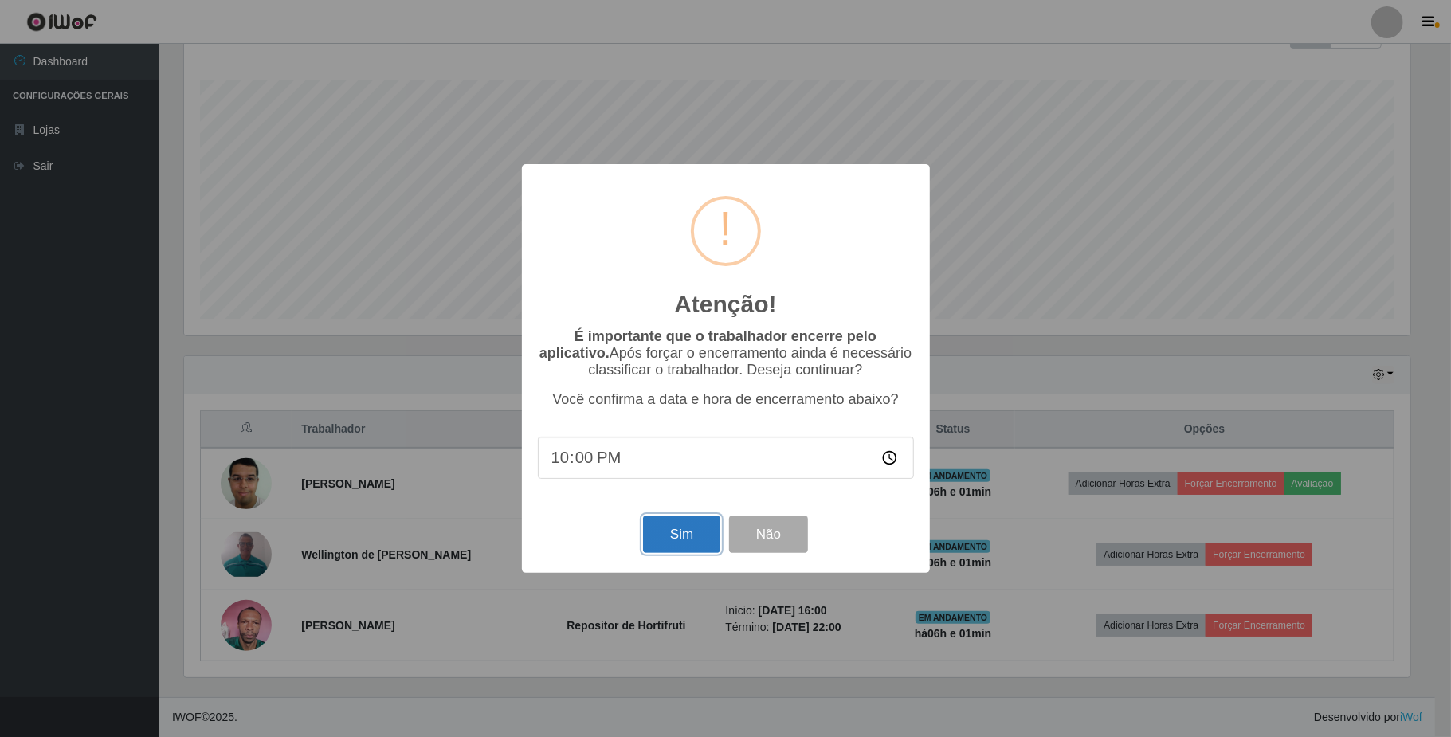
click at [682, 542] on button "Sim" at bounding box center [681, 534] width 77 height 37
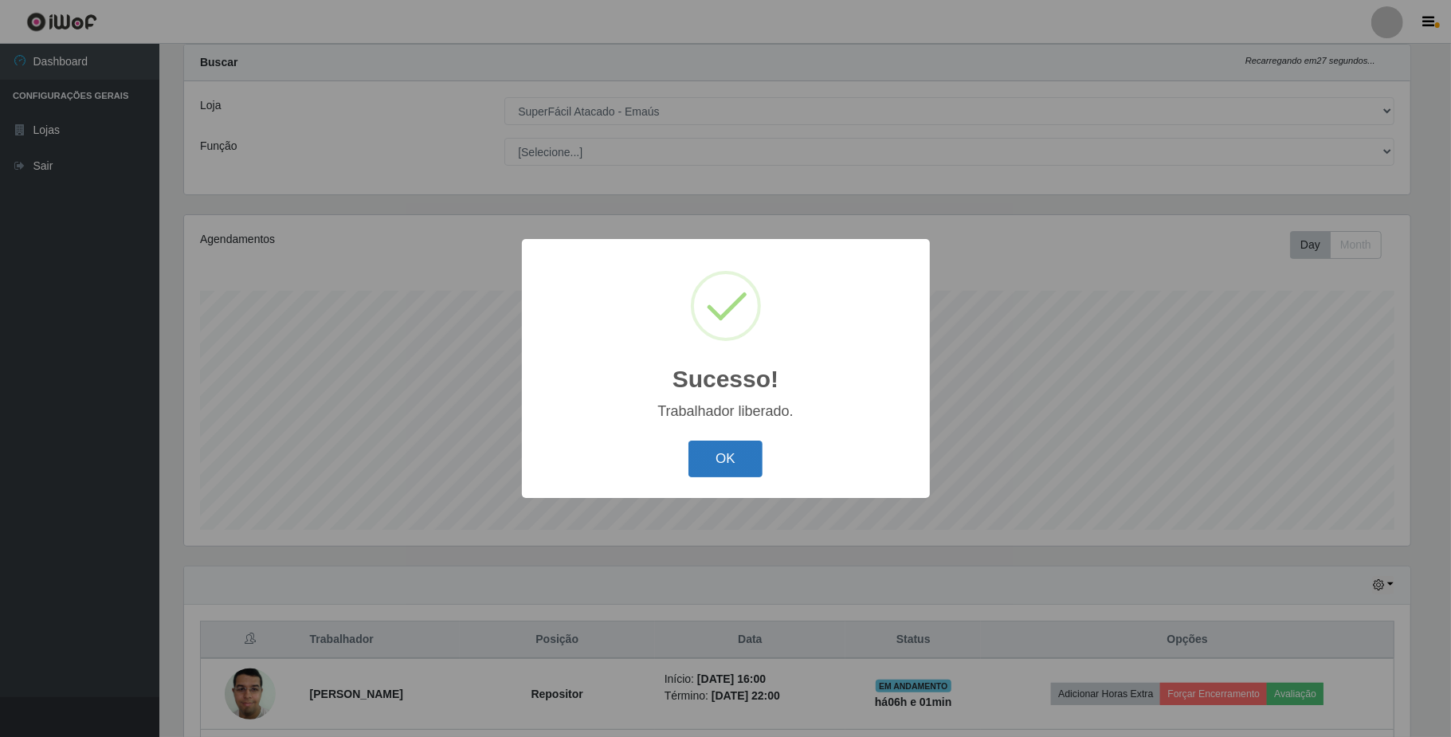
click at [740, 466] on button "OK" at bounding box center [725, 459] width 74 height 37
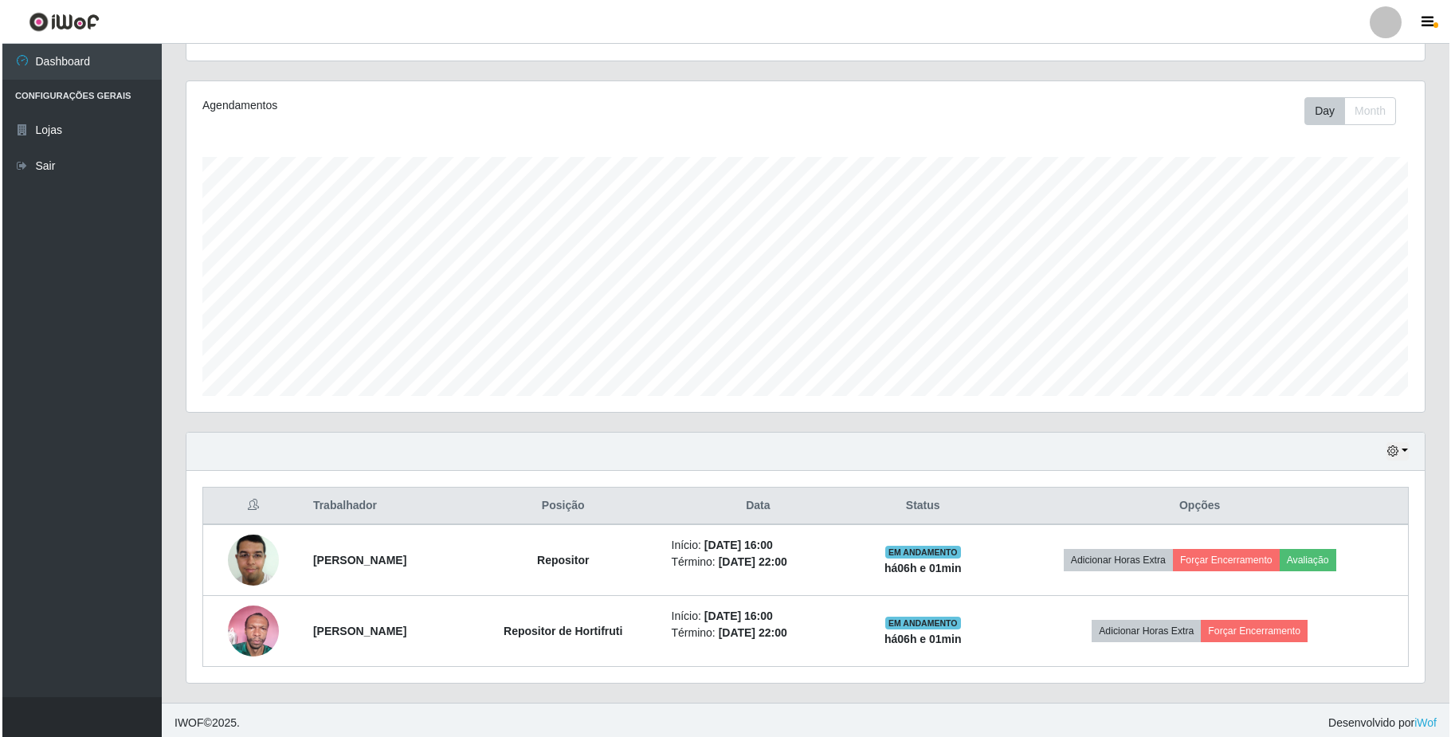
scroll to position [182, 0]
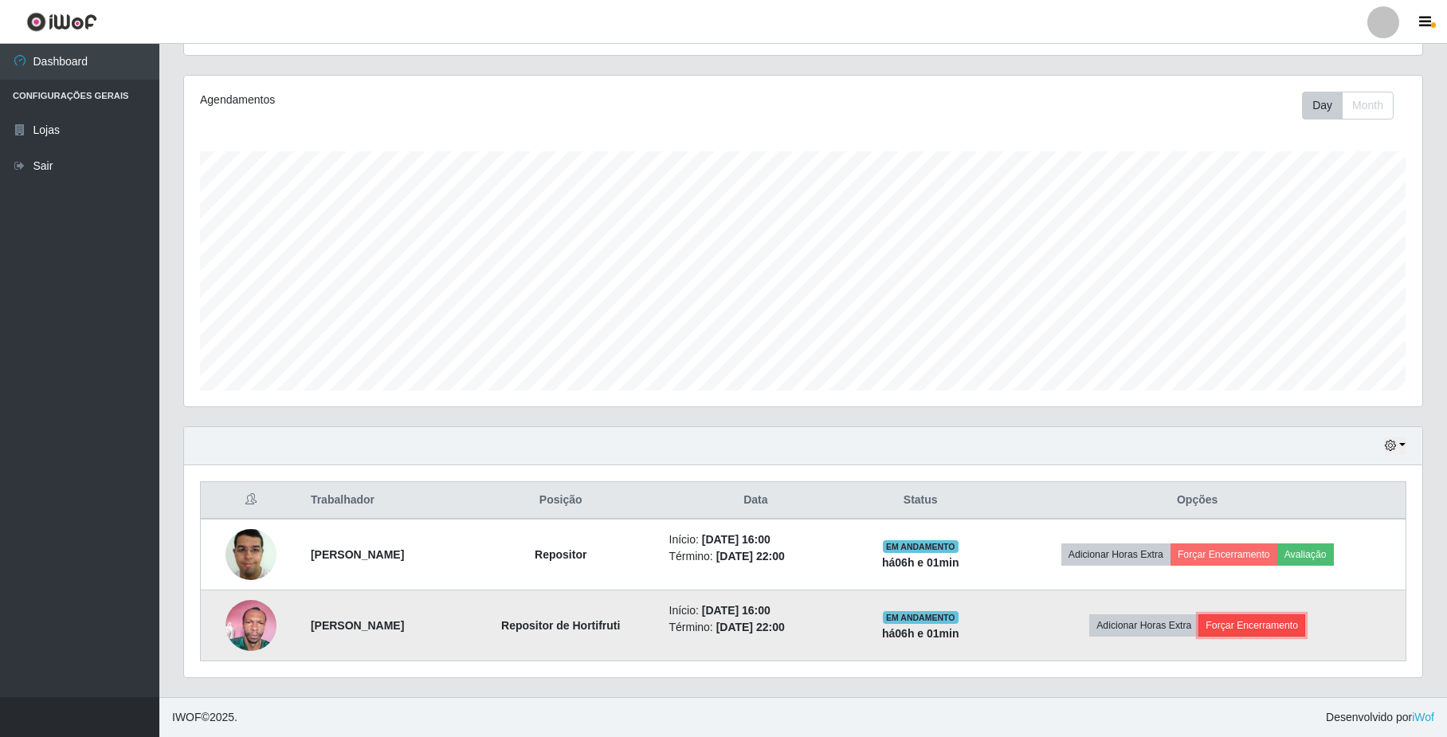
click at [1280, 625] on button "Forçar Encerramento" at bounding box center [1251, 625] width 107 height 22
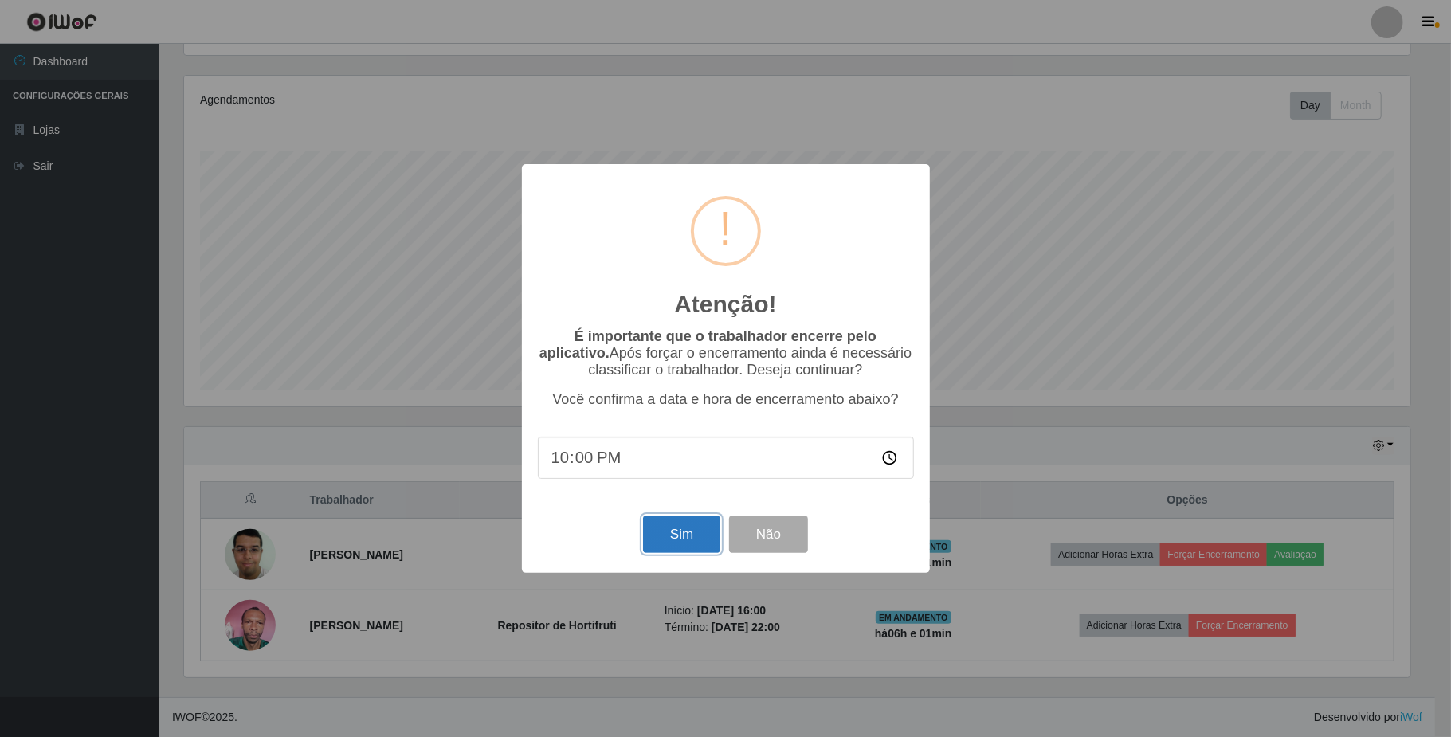
click at [677, 530] on button "Sim" at bounding box center [681, 534] width 77 height 37
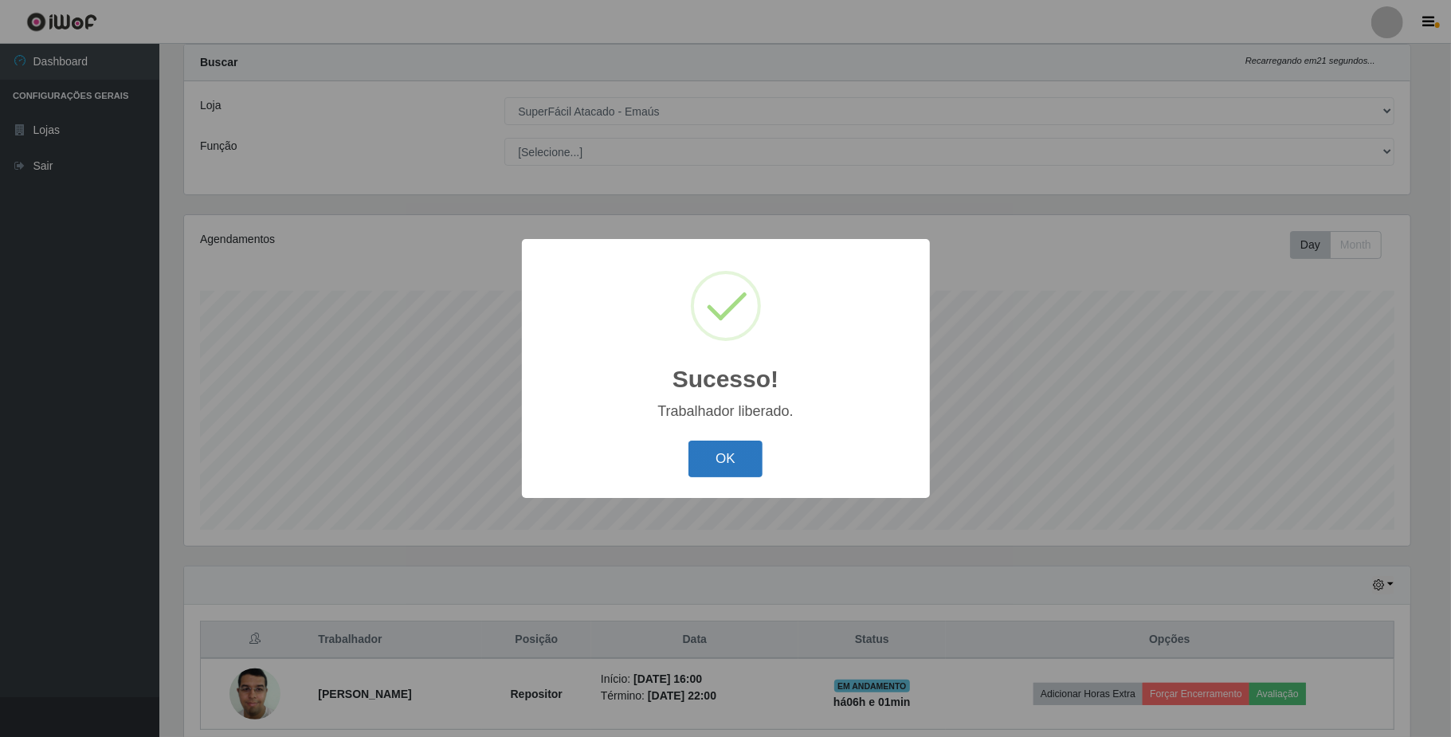
click at [724, 450] on button "OK" at bounding box center [725, 459] width 74 height 37
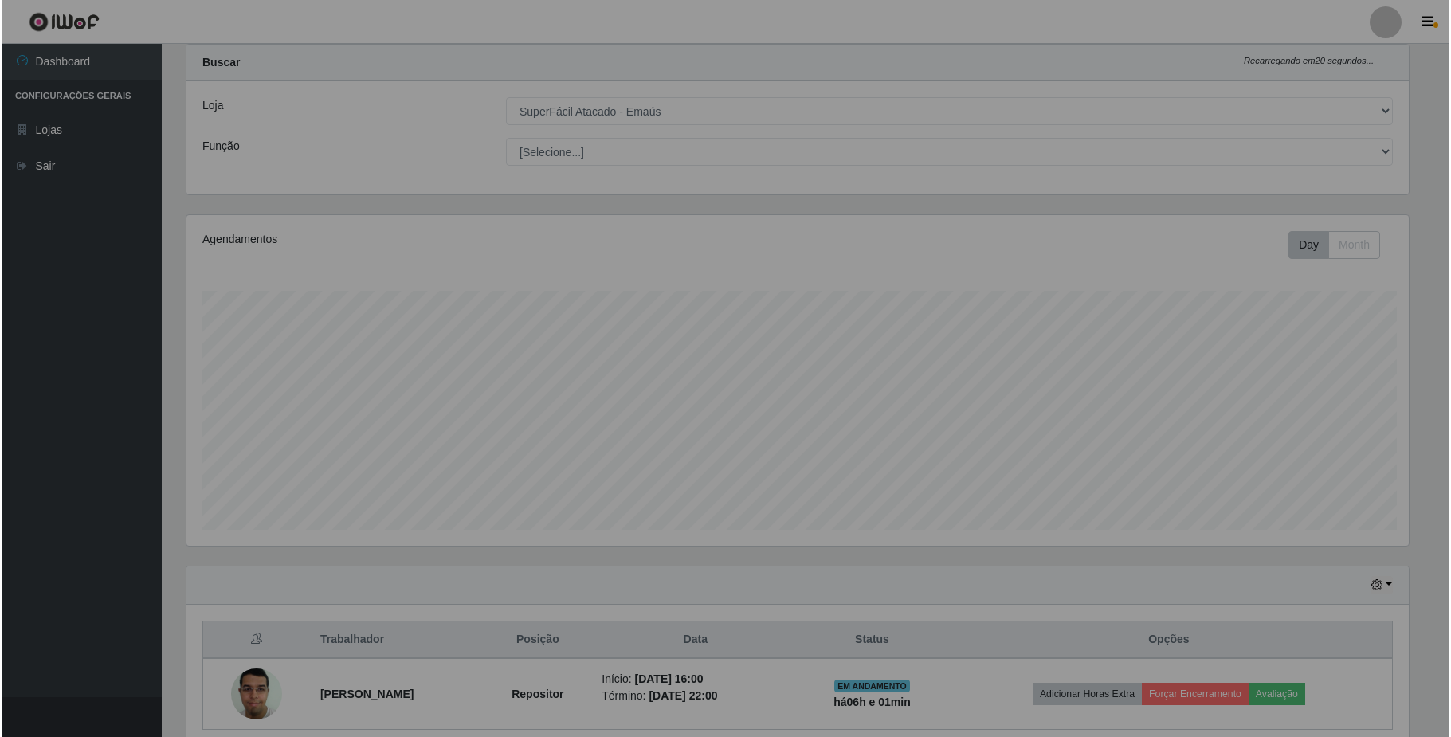
scroll to position [331, 1237]
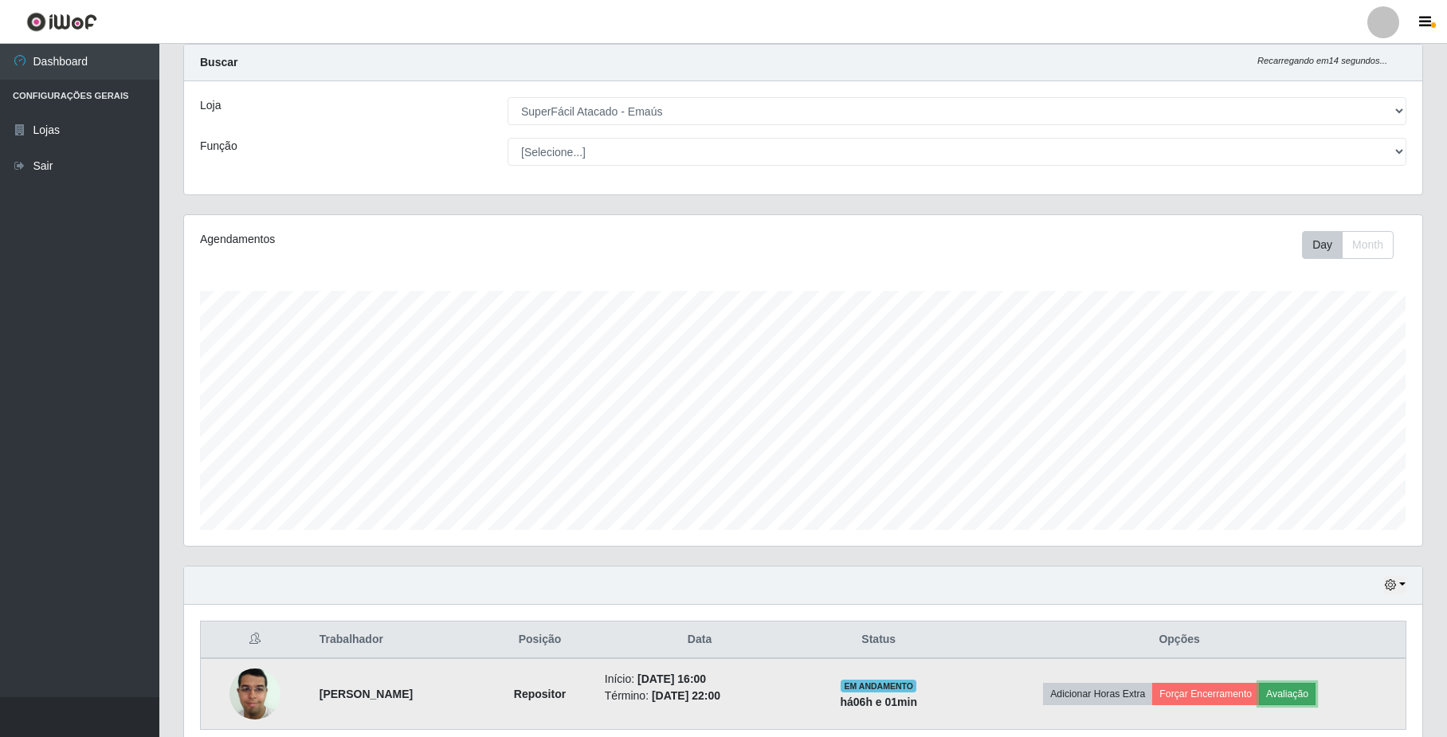
click at [1316, 704] on button "Avaliação" at bounding box center [1287, 694] width 57 height 22
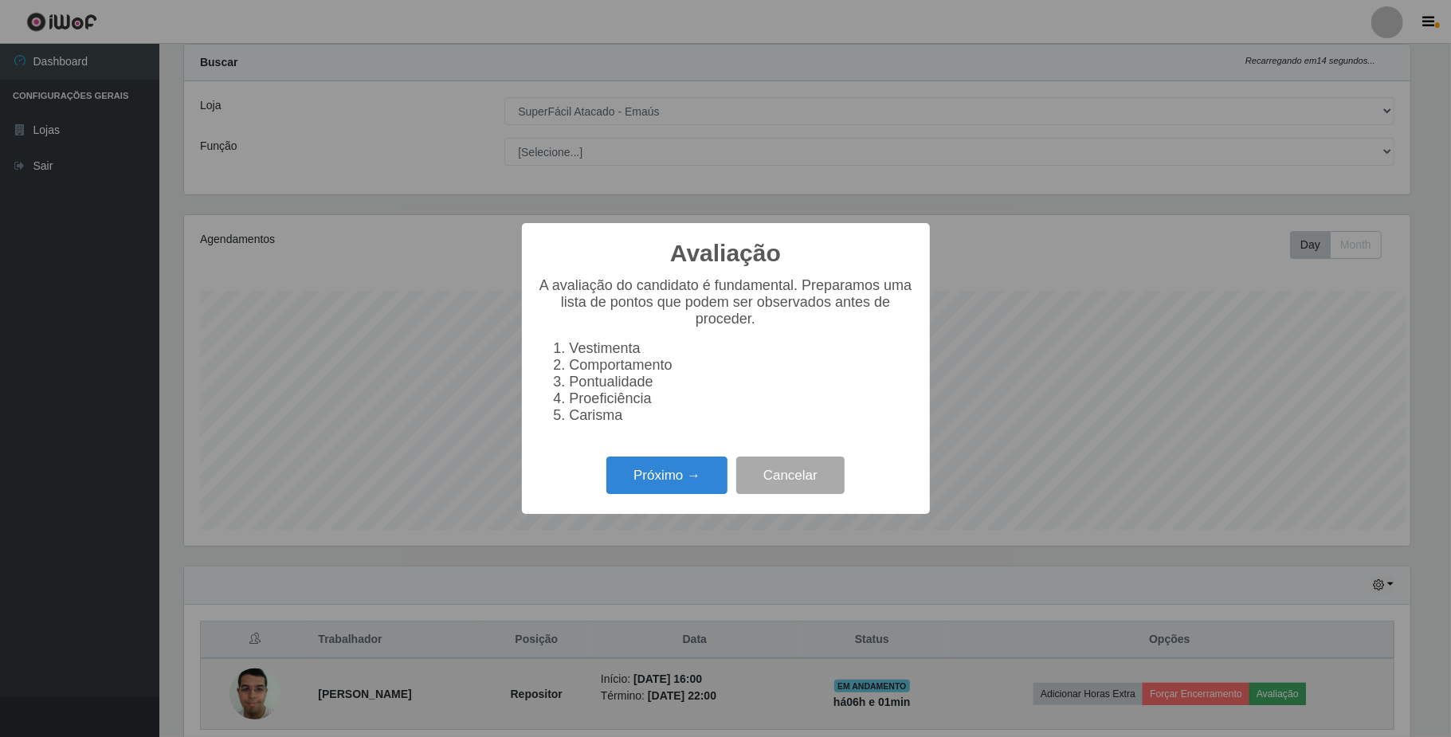
scroll to position [331, 1226]
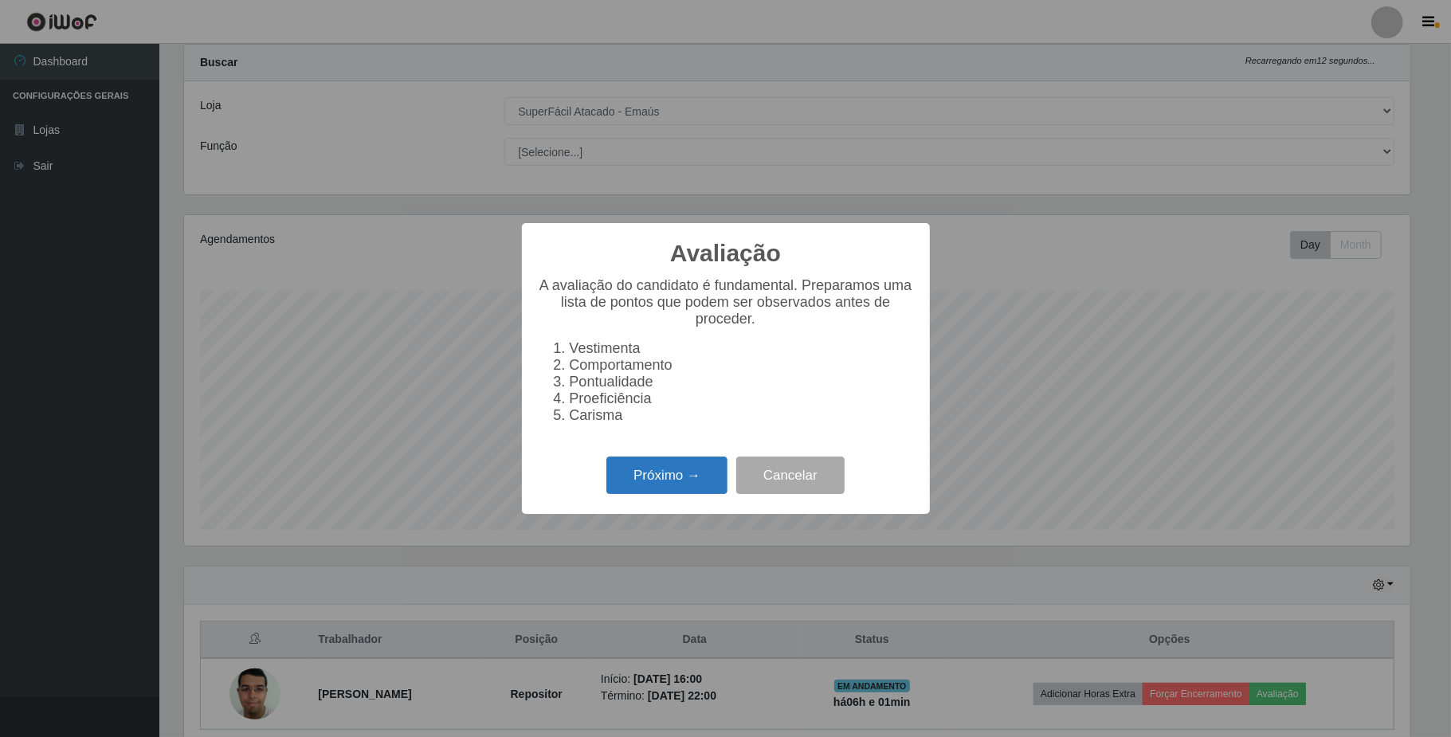
click at [673, 492] on button "Próximo →" at bounding box center [666, 475] width 121 height 37
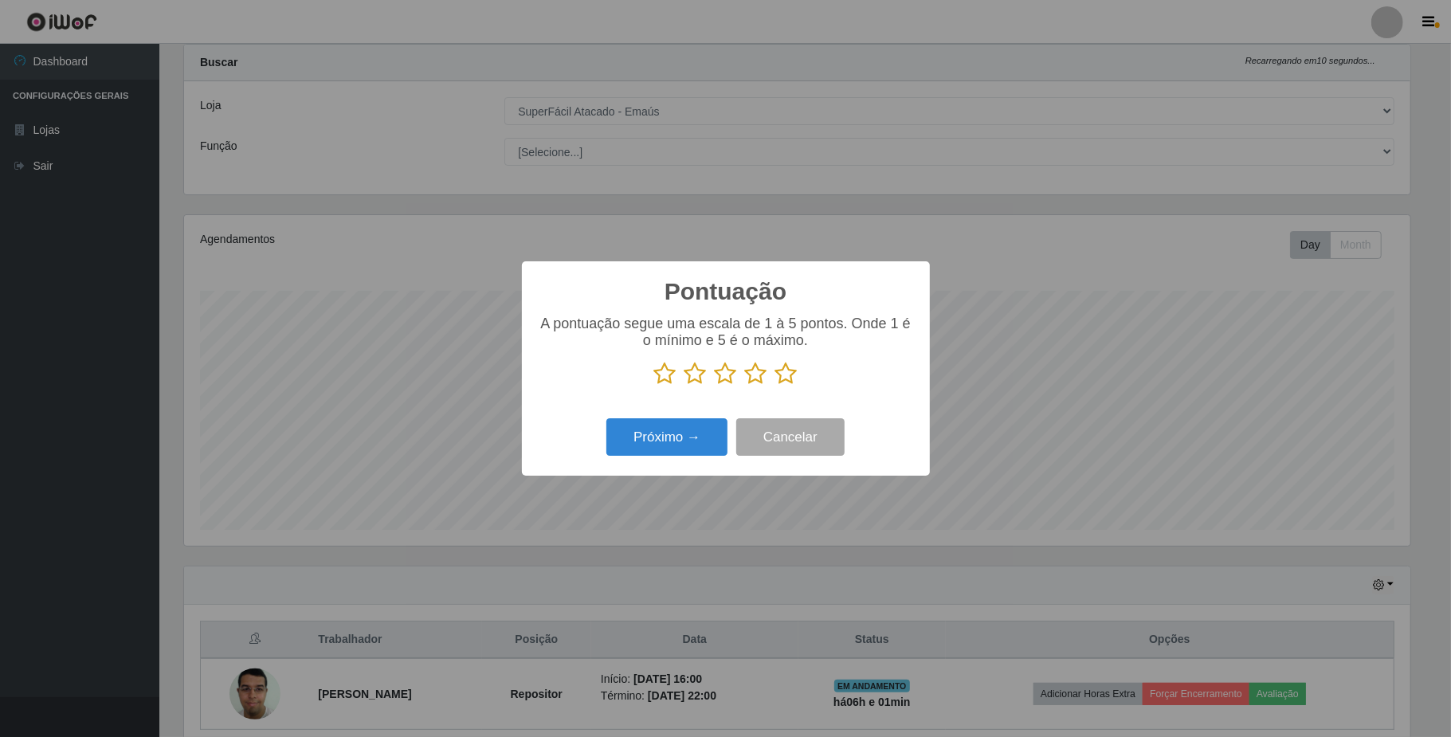
click at [790, 377] on icon at bounding box center [786, 374] width 22 height 24
click at [775, 386] on input "radio" at bounding box center [775, 386] width 0 height 0
click at [706, 448] on button "Próximo →" at bounding box center [666, 436] width 121 height 37
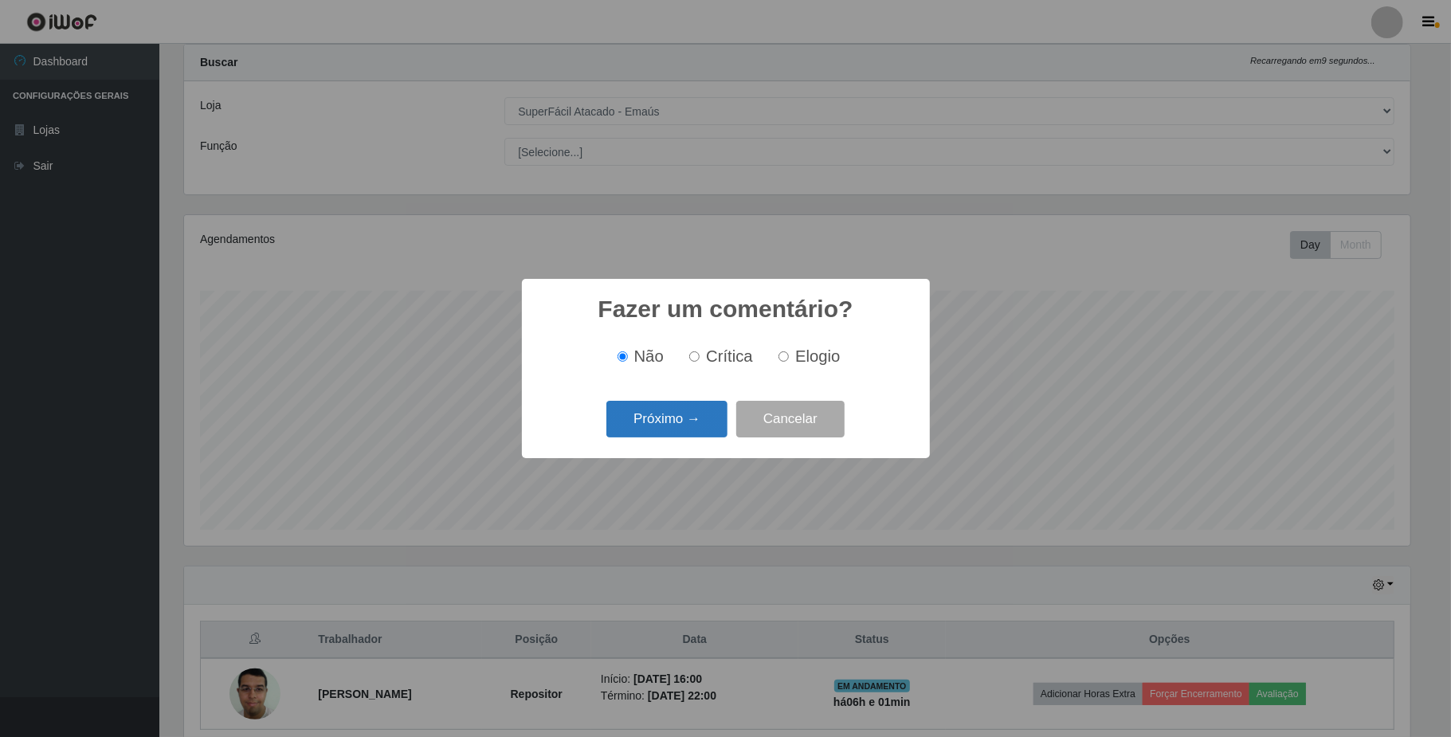
click at [704, 430] on button "Próximo →" at bounding box center [666, 419] width 121 height 37
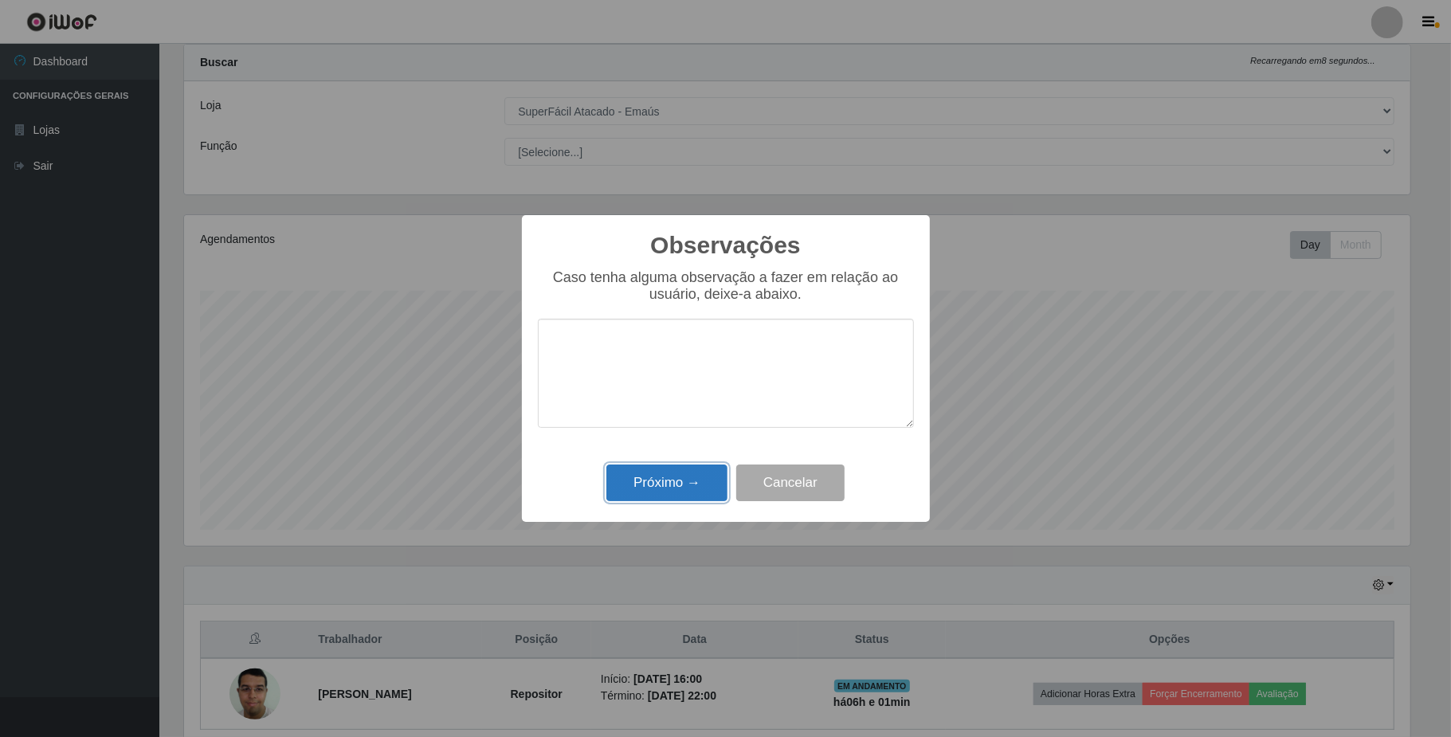
click at [686, 488] on button "Próximo →" at bounding box center [666, 483] width 121 height 37
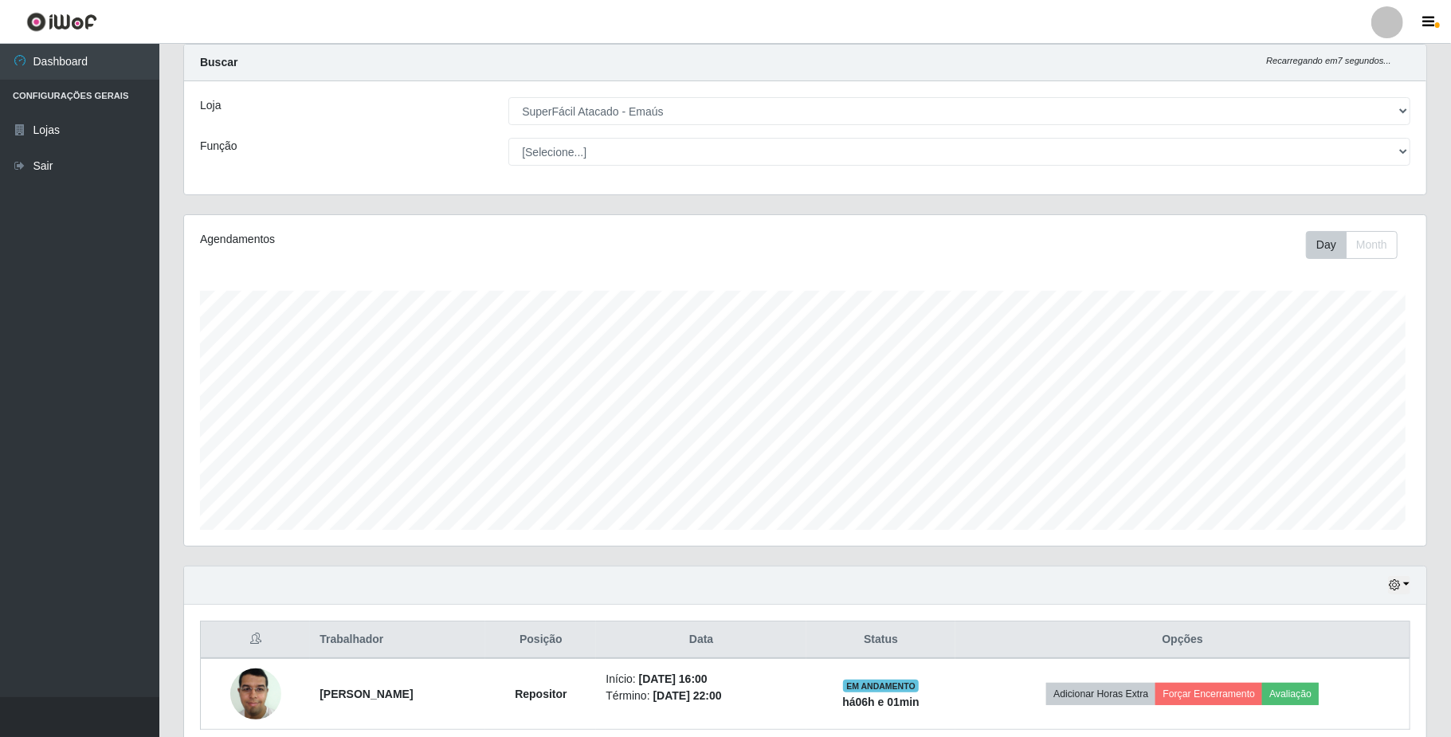
scroll to position [331, 1237]
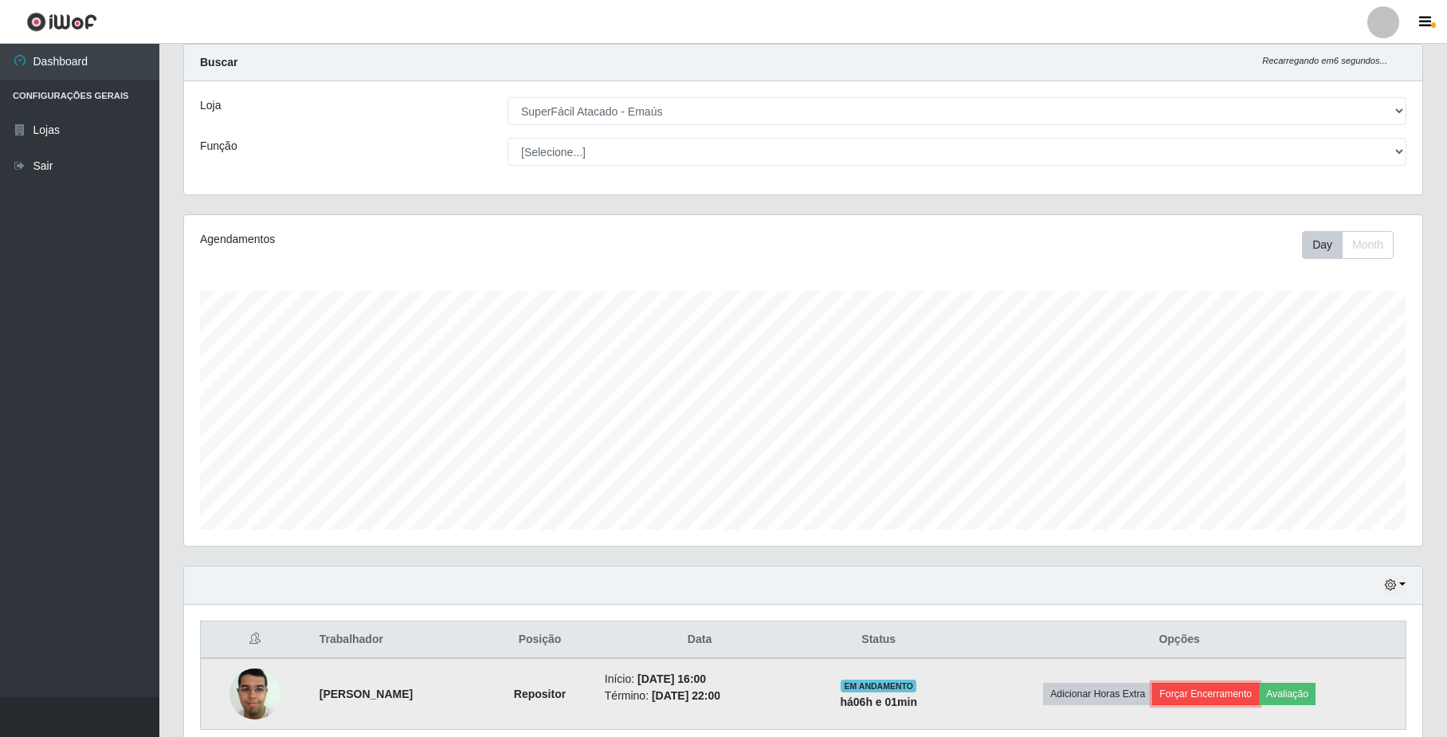
click at [1218, 698] on button "Forçar Encerramento" at bounding box center [1205, 694] width 107 height 22
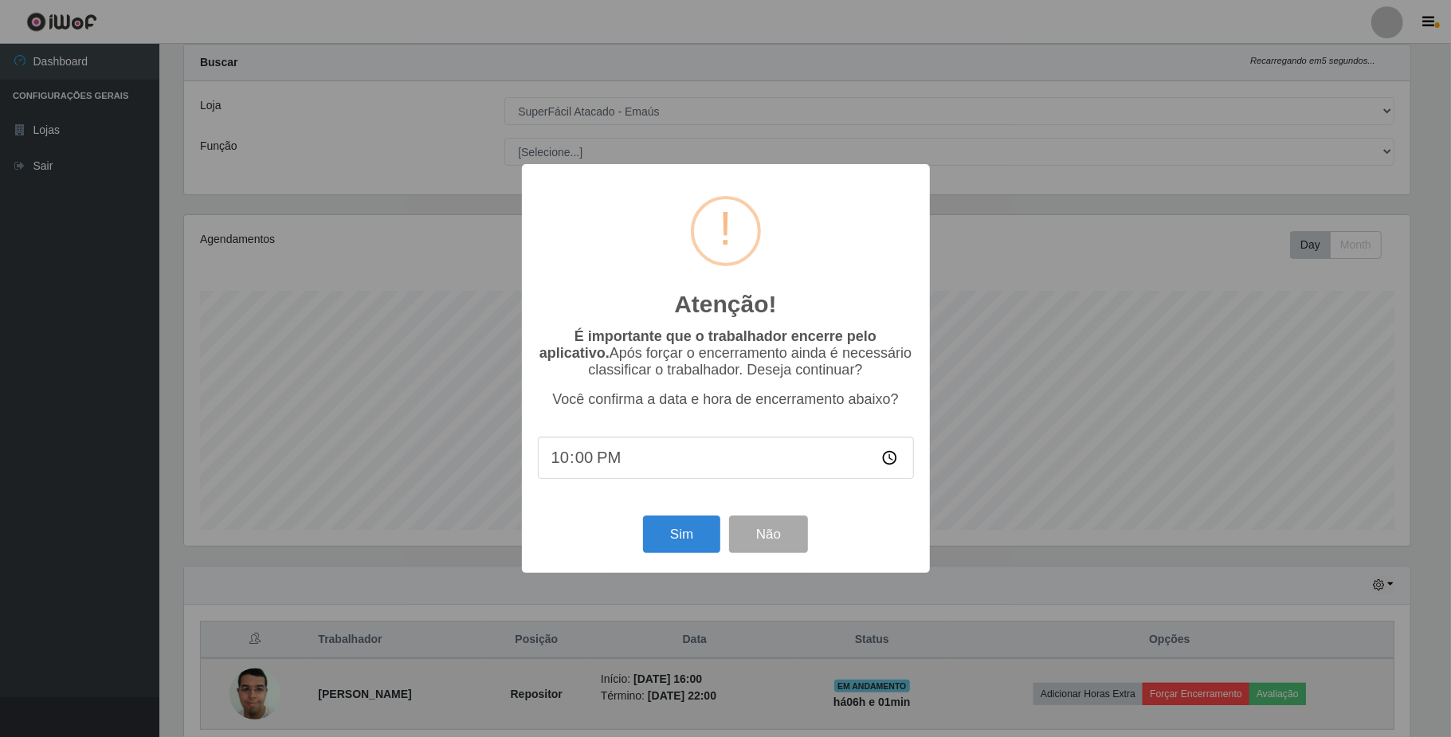
scroll to position [0, 0]
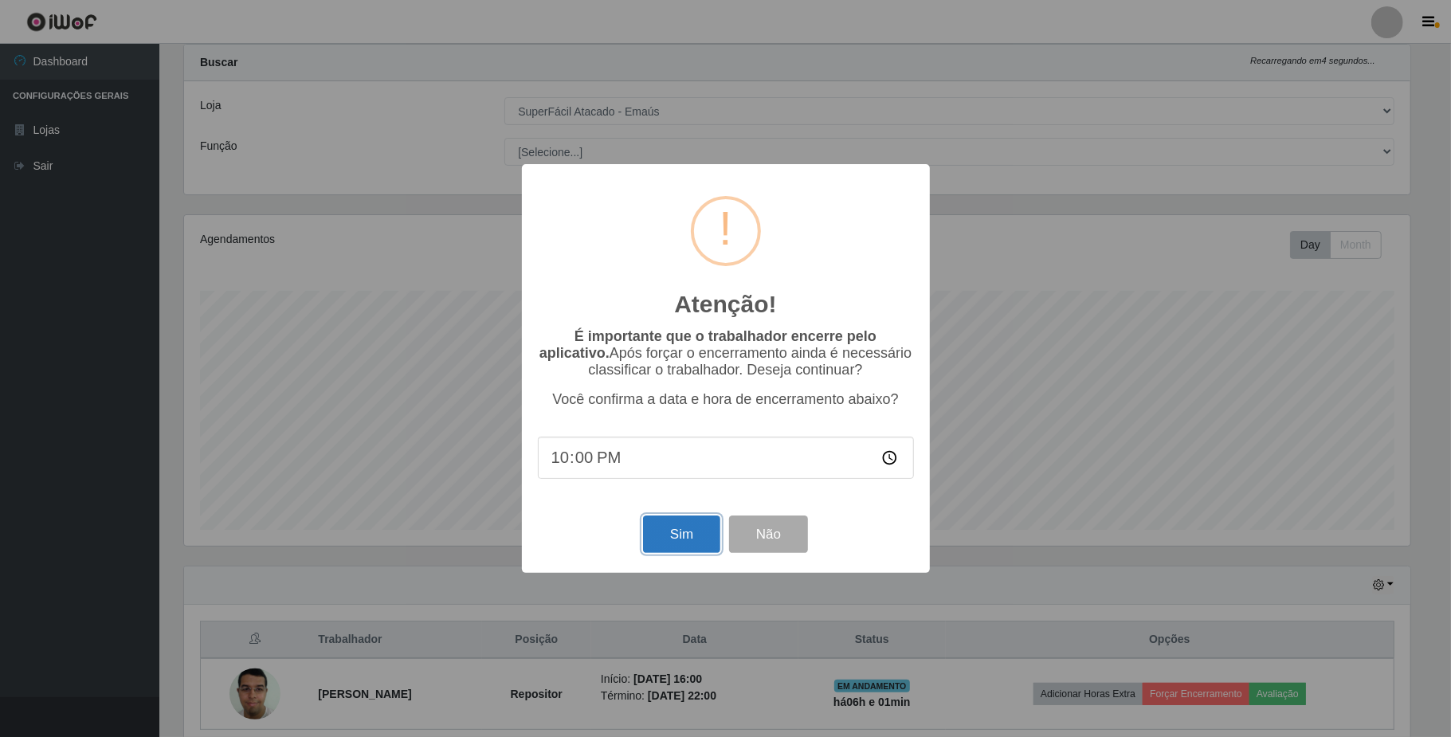
click at [689, 536] on button "Sim" at bounding box center [681, 534] width 77 height 37
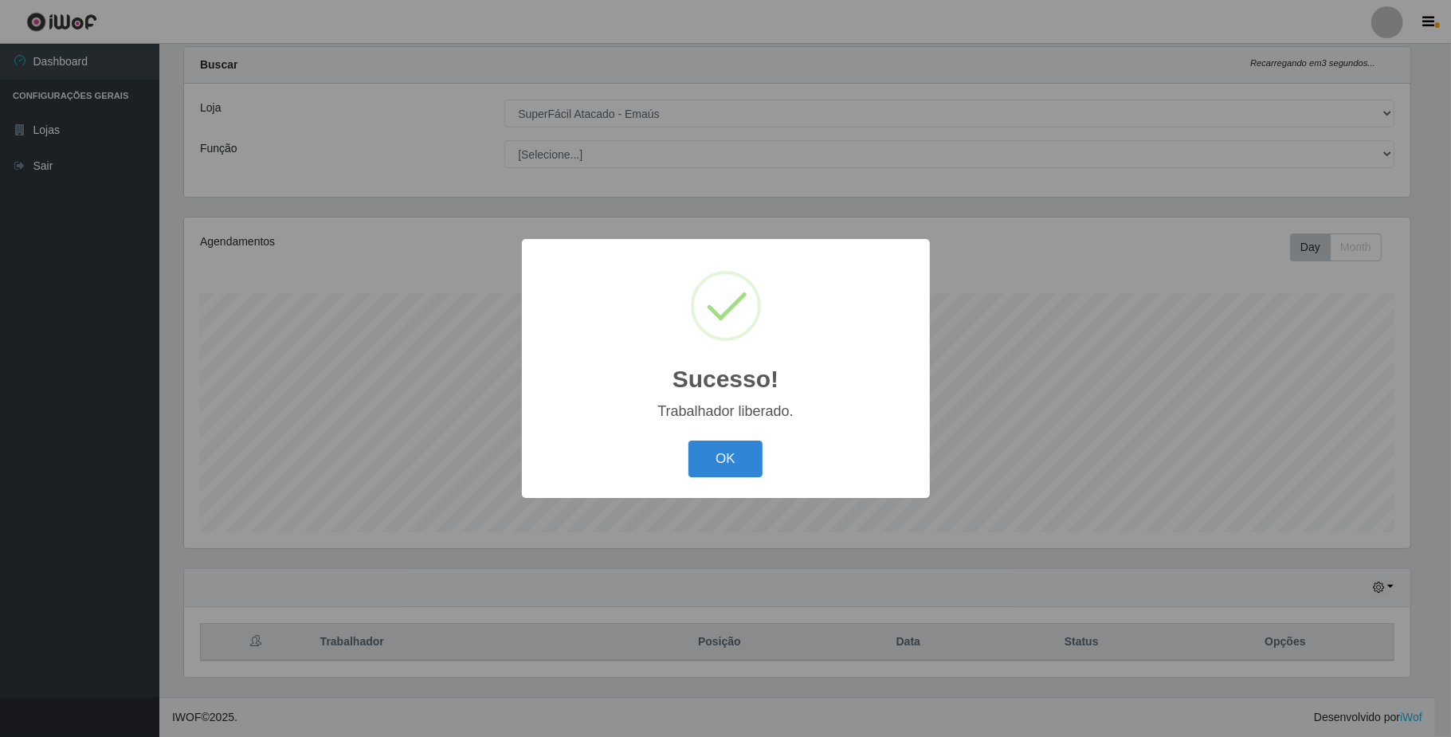
click at [877, 377] on div "Sucesso! ×" at bounding box center [726, 329] width 376 height 148
click at [728, 459] on button "OK" at bounding box center [725, 459] width 74 height 37
